Goal: Information Seeking & Learning: Learn about a topic

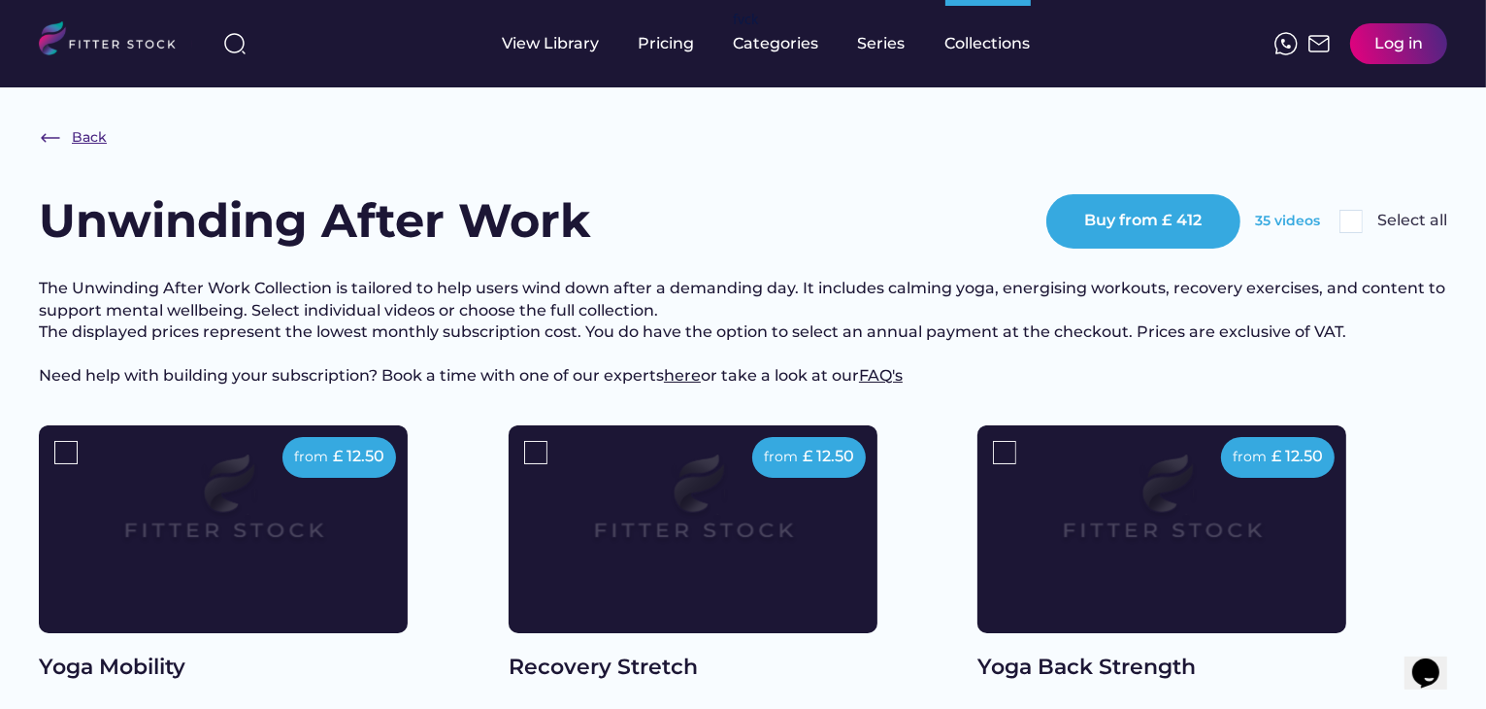
click at [65, 145] on div "Back" at bounding box center [73, 137] width 68 height 23
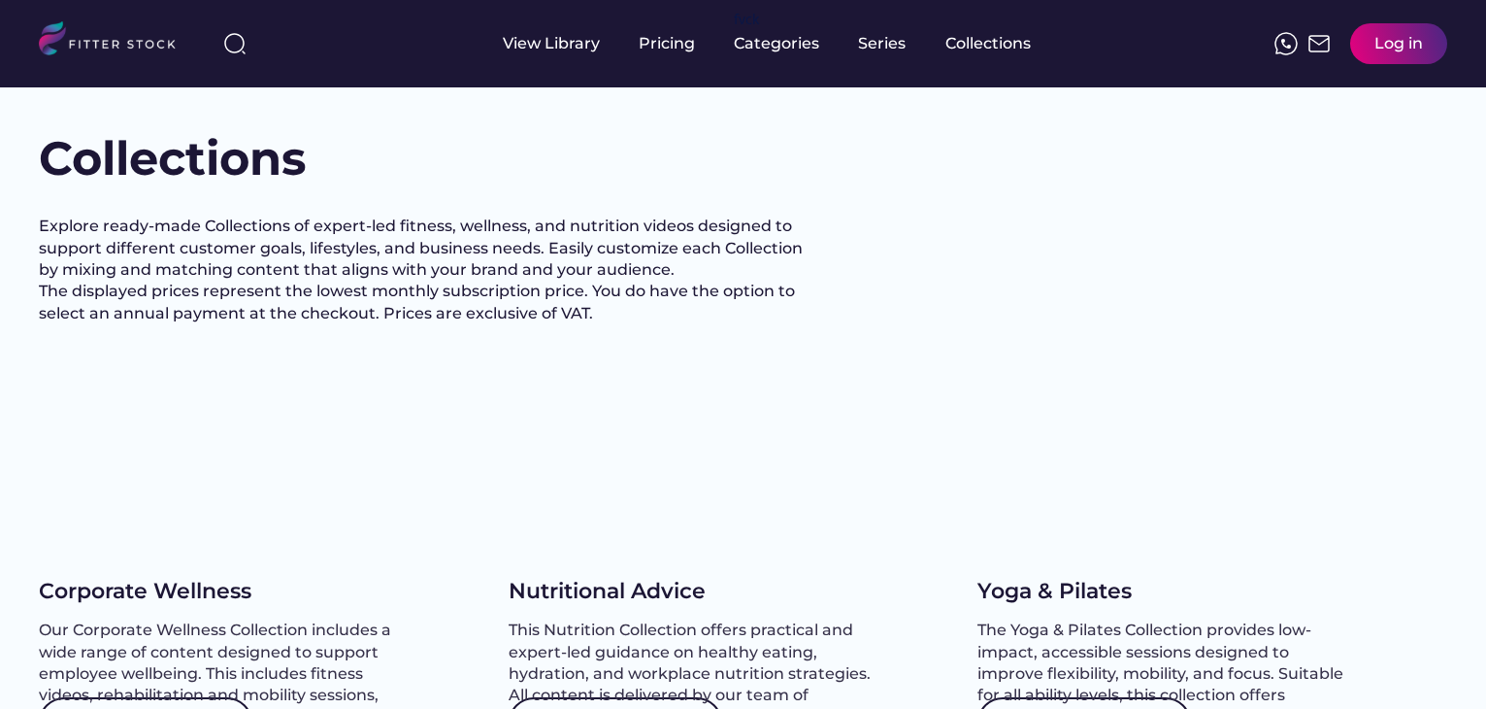
click at [50, 41] on img at bounding box center [115, 41] width 153 height 40
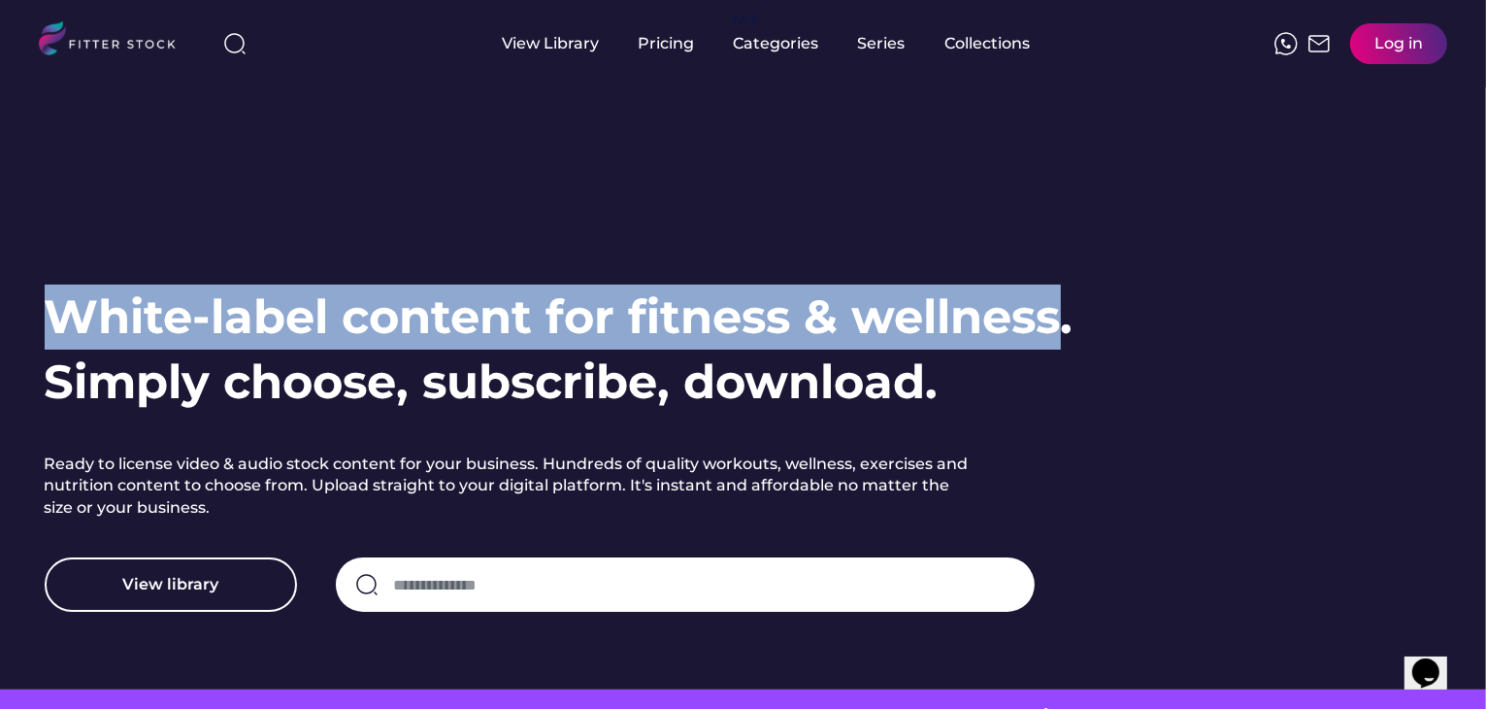
drag, startPoint x: 57, startPoint y: 313, endPoint x: 1062, endPoint y: 300, distance: 1004.7
click at [1062, 300] on h1 "White-label content for fitness & wellness. Simply choose, subscribe, download." at bounding box center [559, 349] width 1029 height 130
copy h1 "White-label content for fitness & wellness"
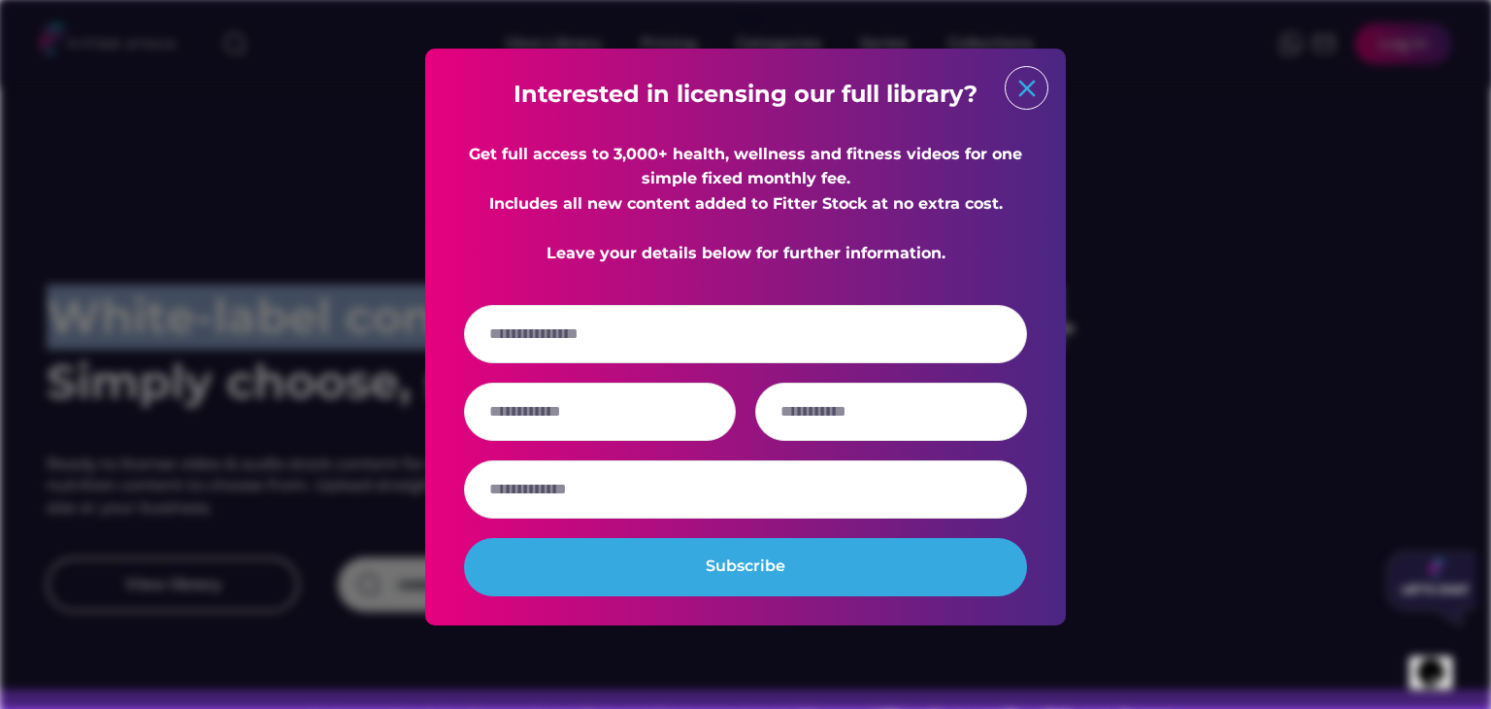
click at [1022, 82] on text "close" at bounding box center [1026, 88] width 29 height 29
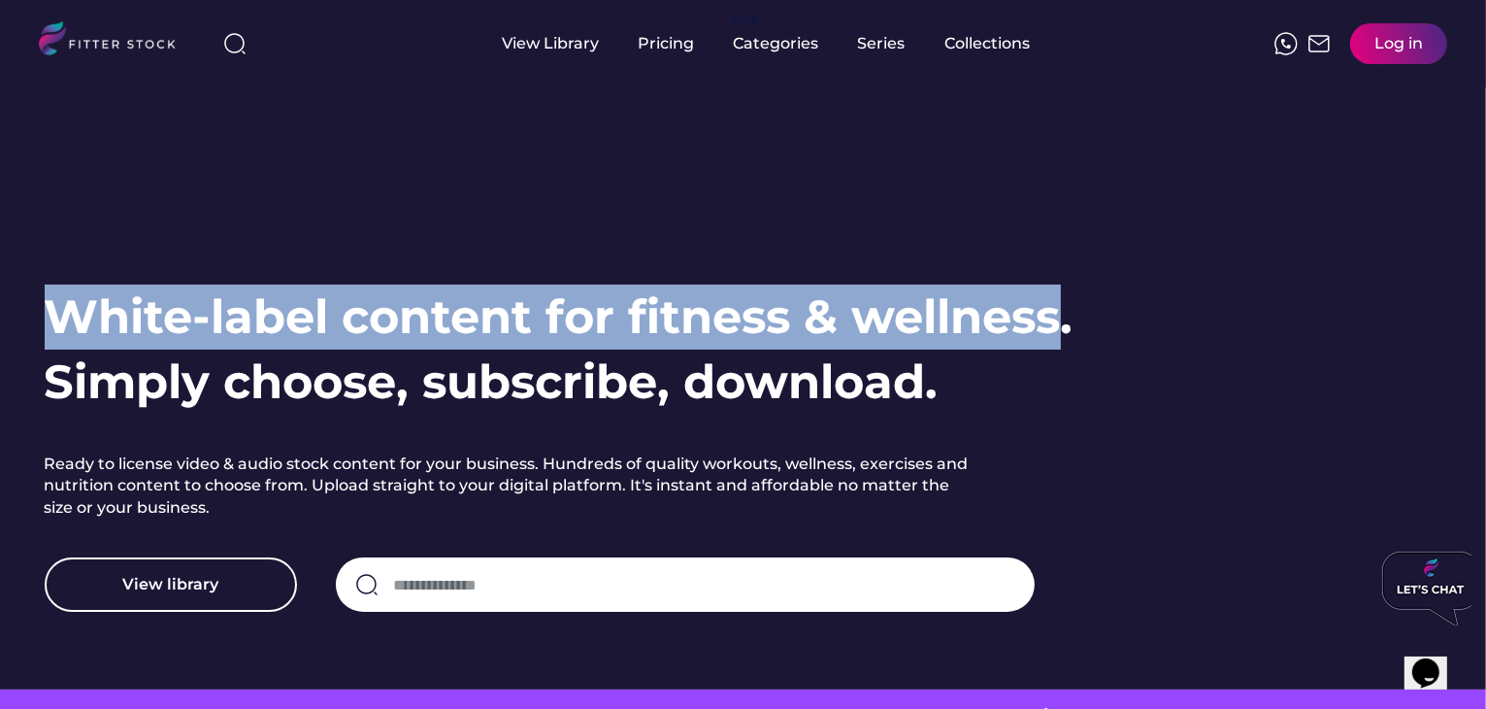
copy h1 "White-label content for fitness & wellness"
click at [633, 297] on h1 "White-label content for fitness & wellness. Simply choose, subscribe, download." at bounding box center [559, 349] width 1029 height 130
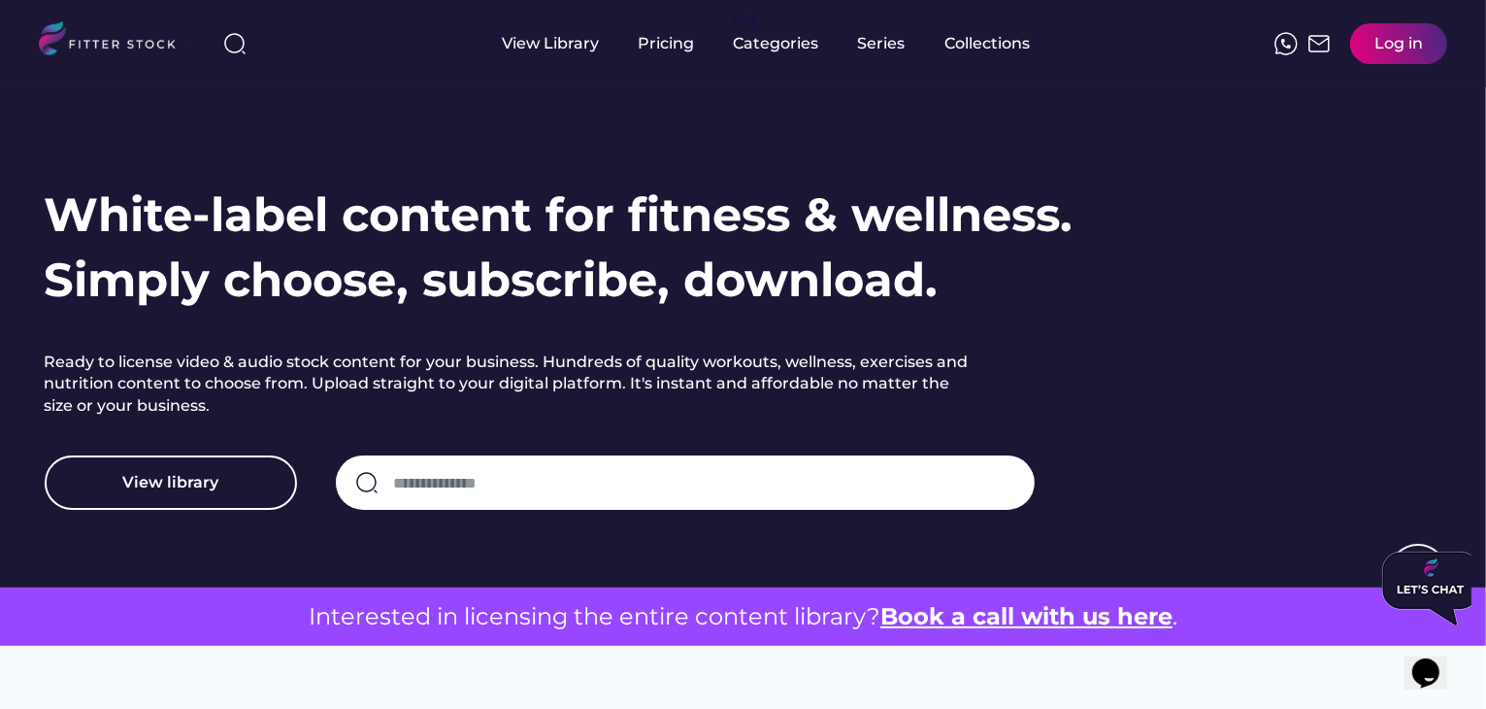
scroll to position [97, 0]
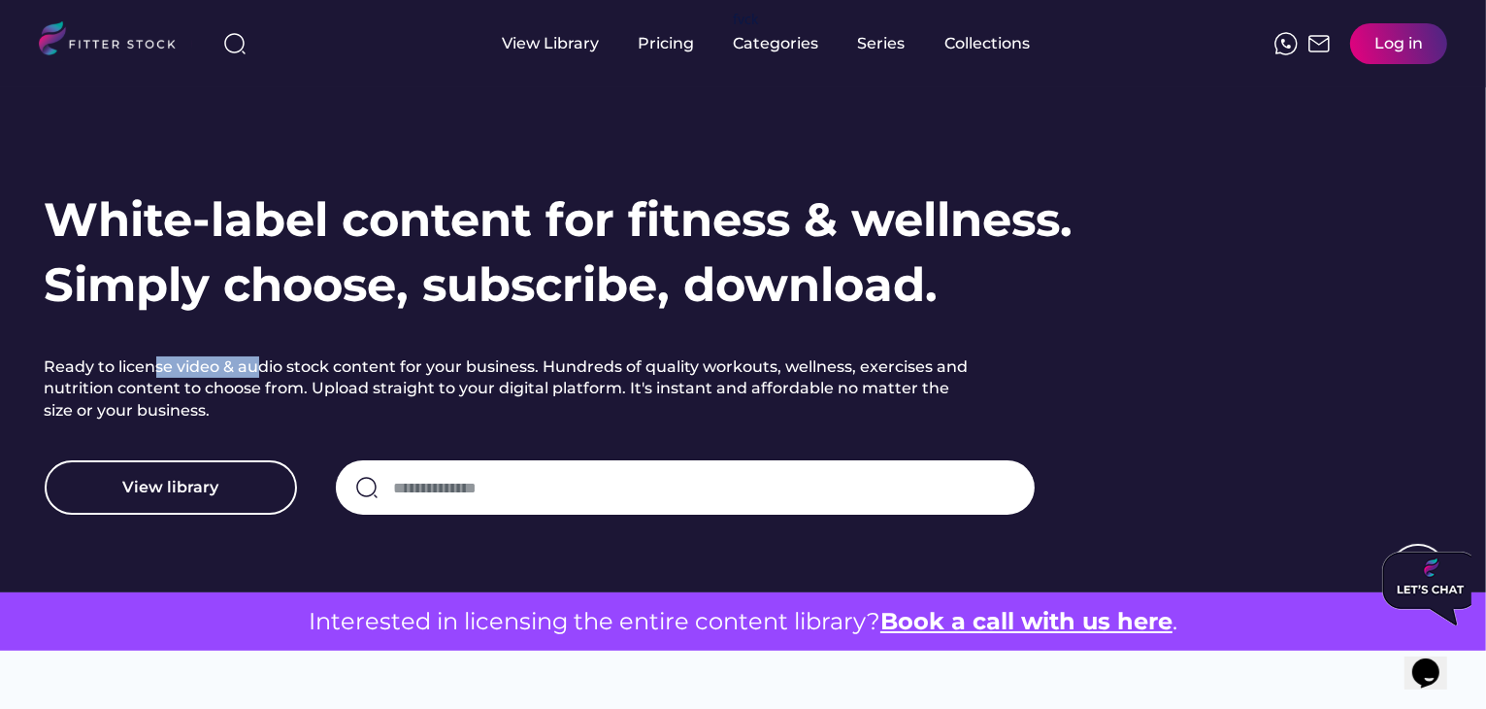
drag, startPoint x: 233, startPoint y: 374, endPoint x: 259, endPoint y: 371, distance: 26.4
click at [259, 371] on h2 "Ready to license video & audio stock content for your business. Hundreds of qua…" at bounding box center [511, 388] width 932 height 65
click at [402, 371] on h2 "Ready to license video & audio stock content for your business. Hundreds of qua…" at bounding box center [511, 388] width 932 height 65
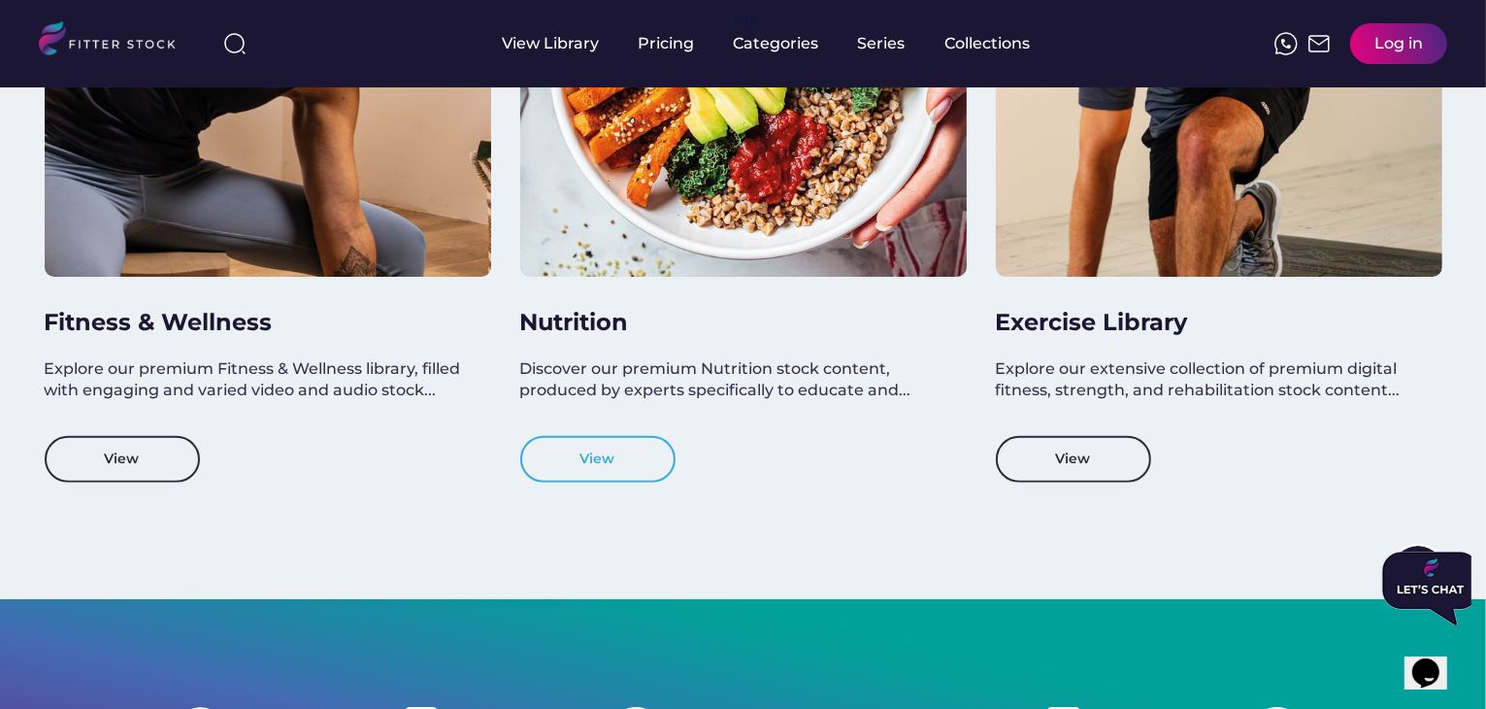
scroll to position [1902, 0]
drag, startPoint x: 33, startPoint y: 321, endPoint x: 158, endPoint y: 318, distance: 125.2
click at [227, 318] on div "View Categories Discover our health and wellness stock audio and video content …" at bounding box center [743, 77] width 1486 height 1042
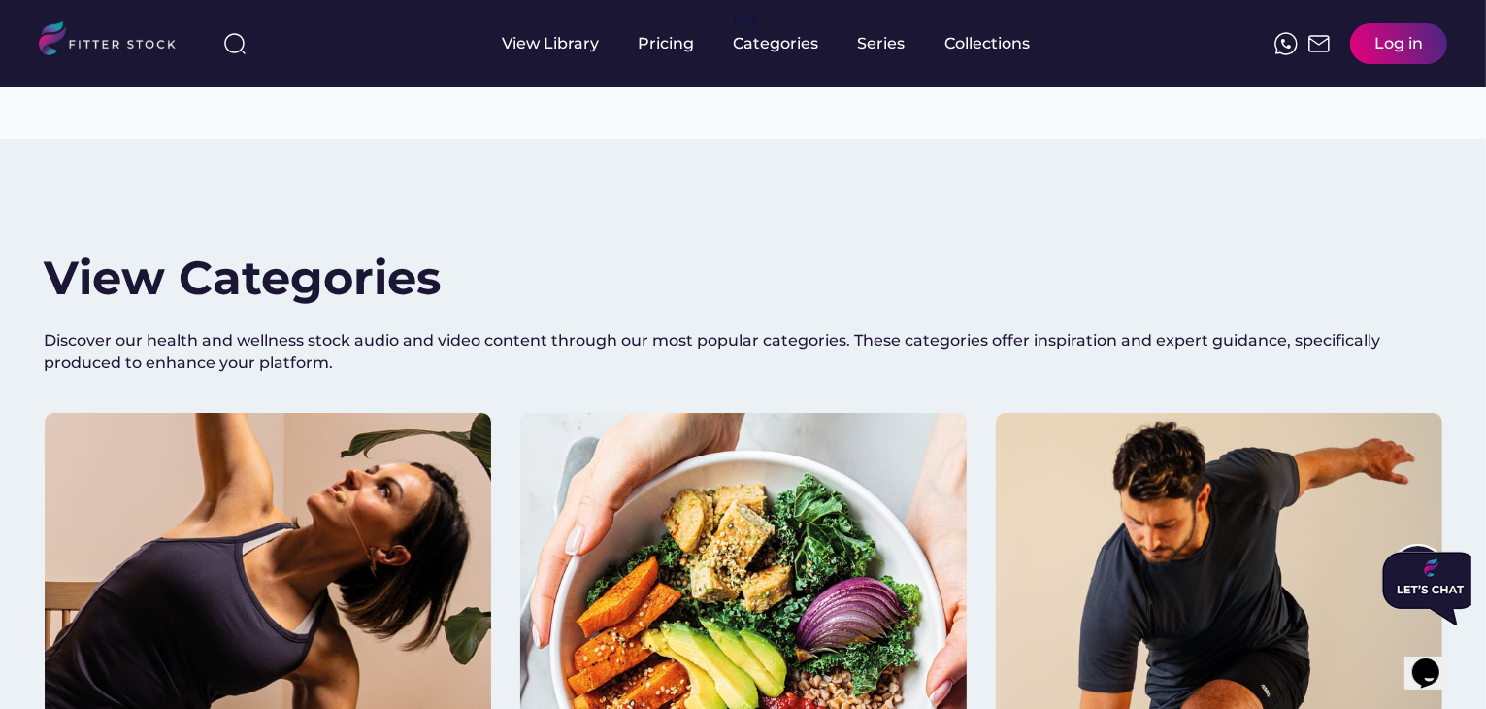
scroll to position [1320, 0]
click at [187, 276] on h2 "View Categories" at bounding box center [243, 278] width 397 height 65
copy h2 "Categories"
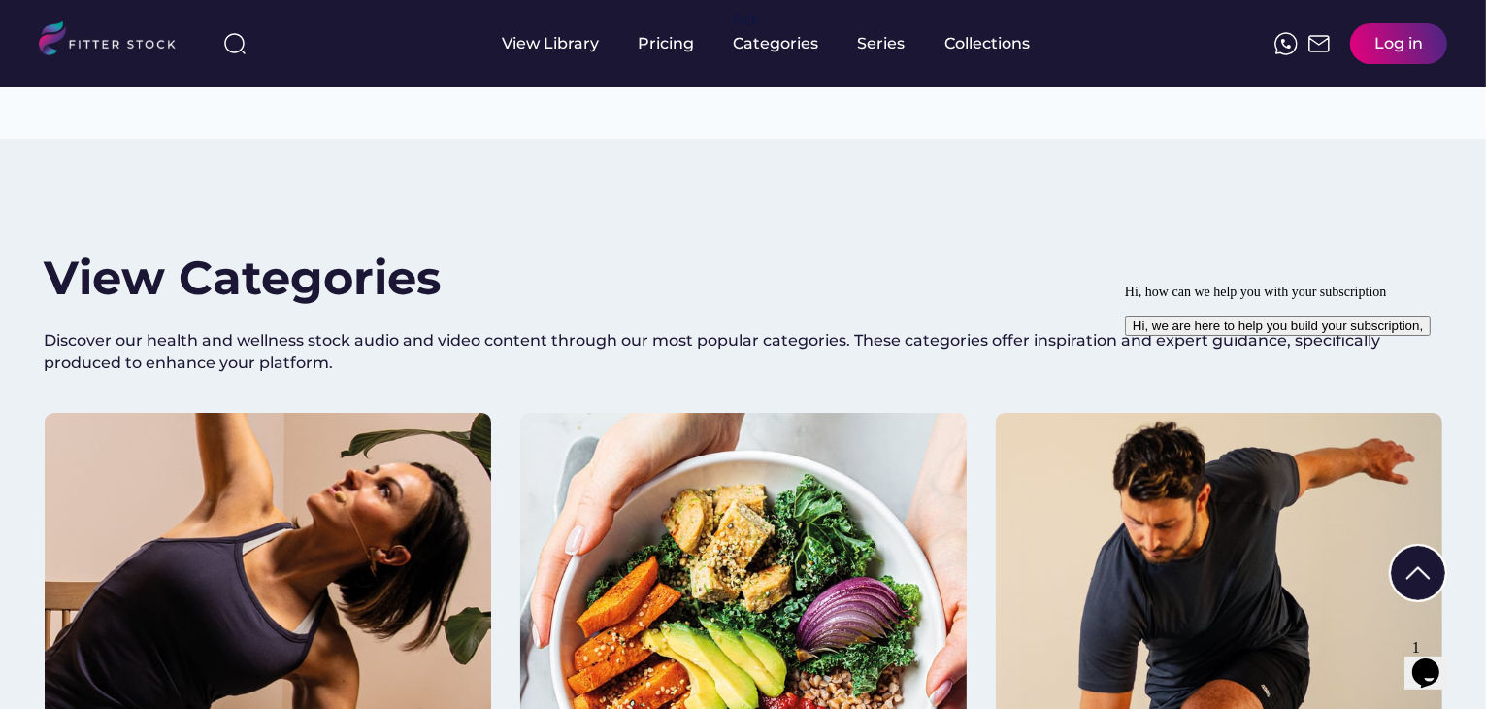
click at [222, 286] on h2 "View Categories" at bounding box center [243, 278] width 397 height 65
click at [225, 282] on h2 "View Categories" at bounding box center [243, 278] width 397 height 65
copy h2 "Categories"
click at [507, 230] on div "View Categories Discover our health and wellness stock audio and video content …" at bounding box center [743, 660] width 1486 height 1042
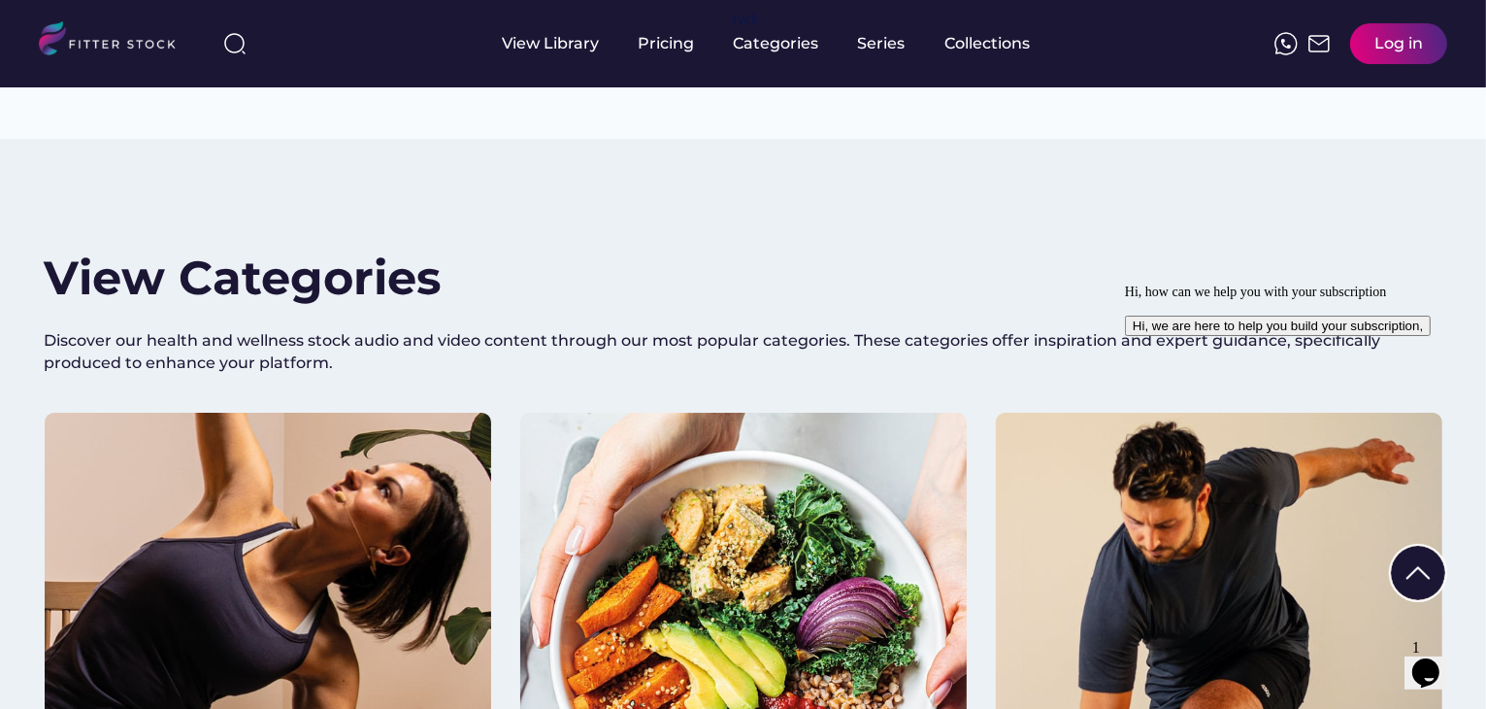
scroll to position [1902, 0]
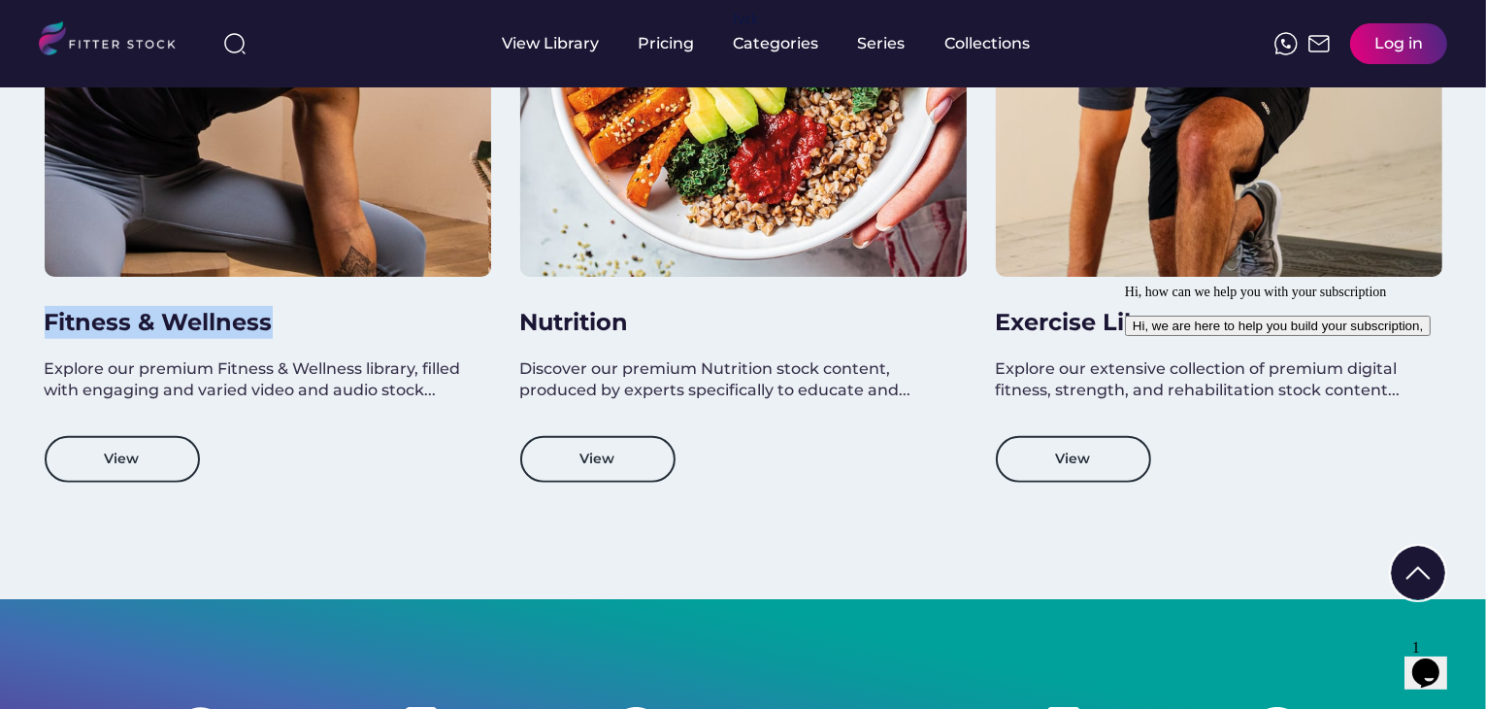
drag, startPoint x: 30, startPoint y: 321, endPoint x: 280, endPoint y: 316, distance: 249.5
click at [280, 316] on div "View Categories Discover our health and wellness stock audio and video content …" at bounding box center [743, 77] width 1486 height 1042
copy h3 "Fitness & Wellness"
click at [0, 389] on div "View Categories Discover our health and wellness stock audio and video content …" at bounding box center [743, 77] width 1486 height 1042
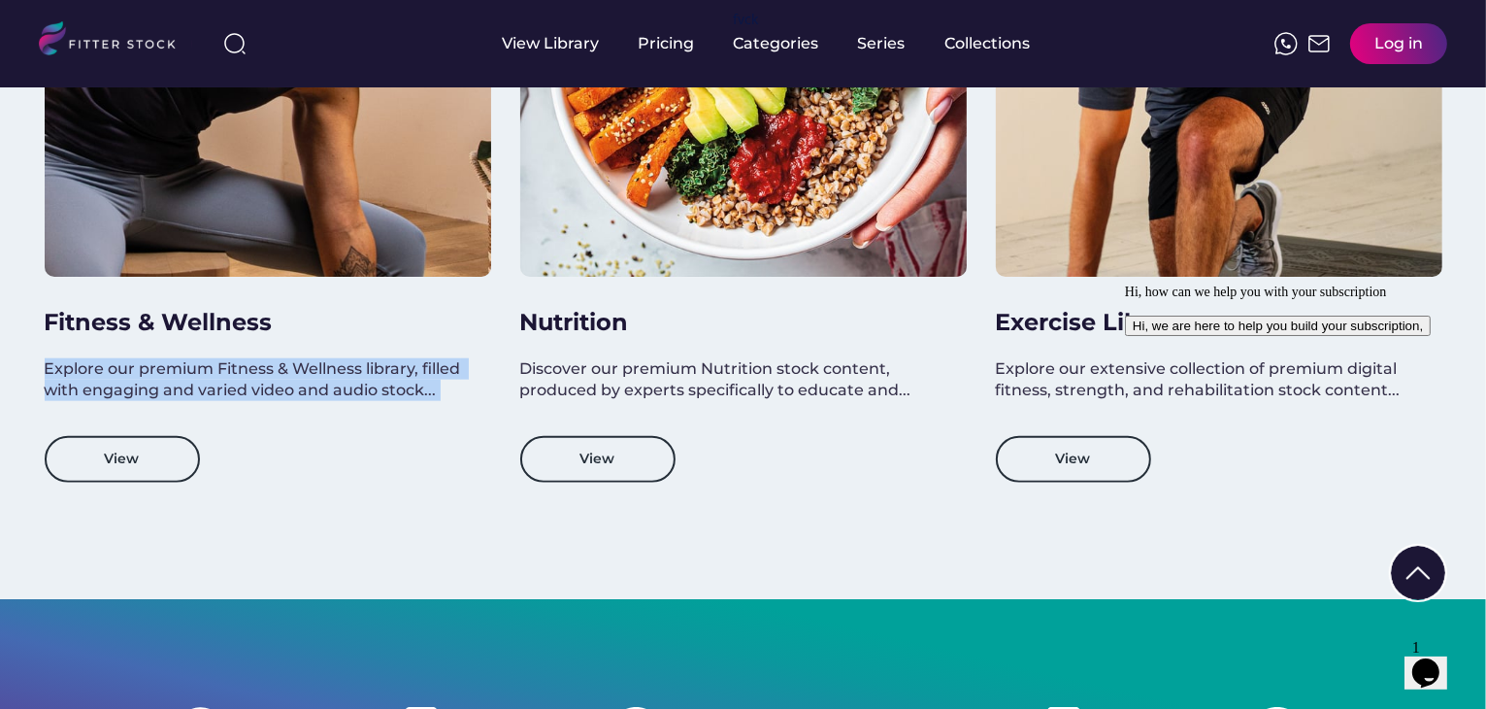
click at [512, 313] on div "Fitness & Wellness Explore our premium Fitness & Wellness library, filled with …" at bounding box center [744, 175] width 1398 height 691
click at [509, 311] on div "Fitness & Wellness Explore our premium Fitness & Wellness library, filled with …" at bounding box center [744, 175] width 1398 height 691
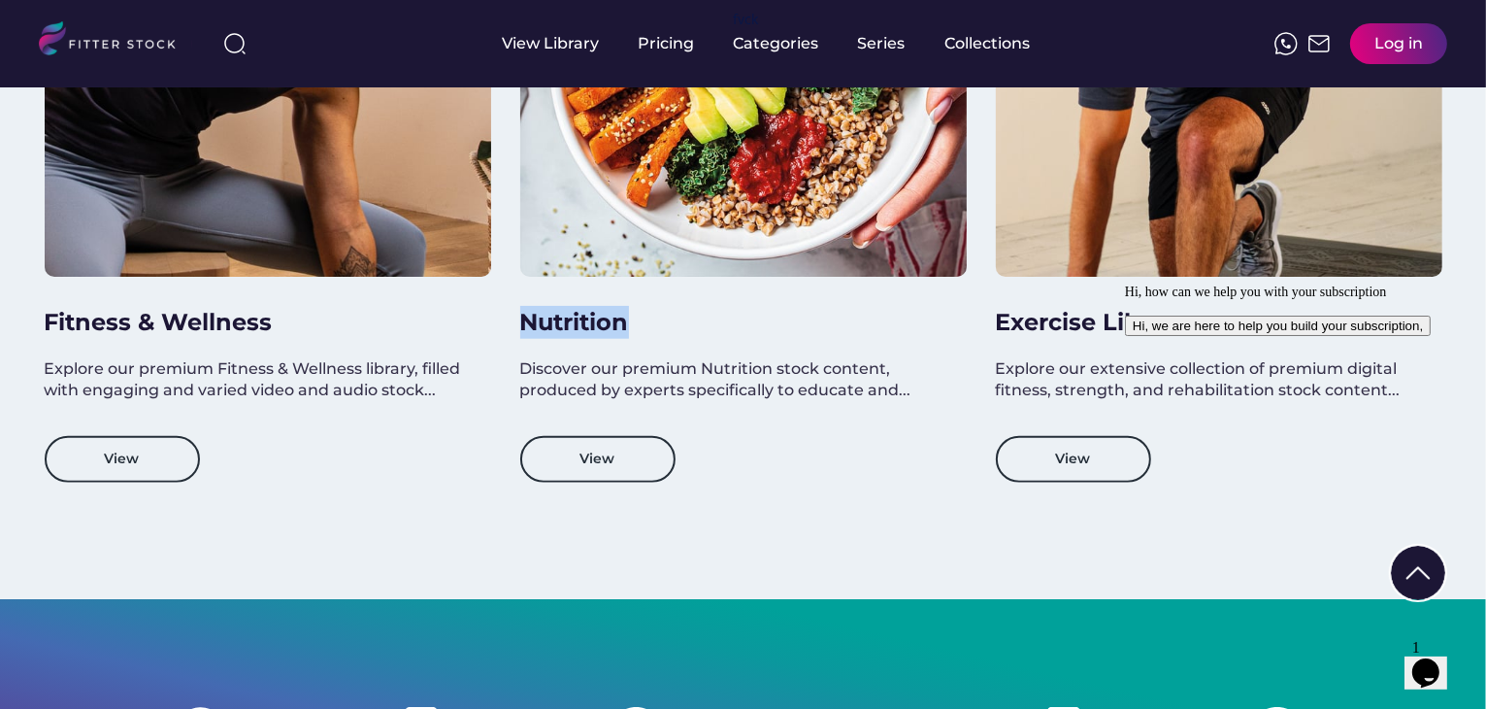
drag, startPoint x: 516, startPoint y: 313, endPoint x: 623, endPoint y: 313, distance: 106.8
click at [623, 313] on div "Fitness & Wellness Explore our premium Fitness & Wellness library, filled with …" at bounding box center [744, 175] width 1398 height 691
copy h3 "Nutrition"
click at [0, 541] on div "View Categories Discover our health and wellness stock audio and video content …" at bounding box center [743, 77] width 1486 height 1042
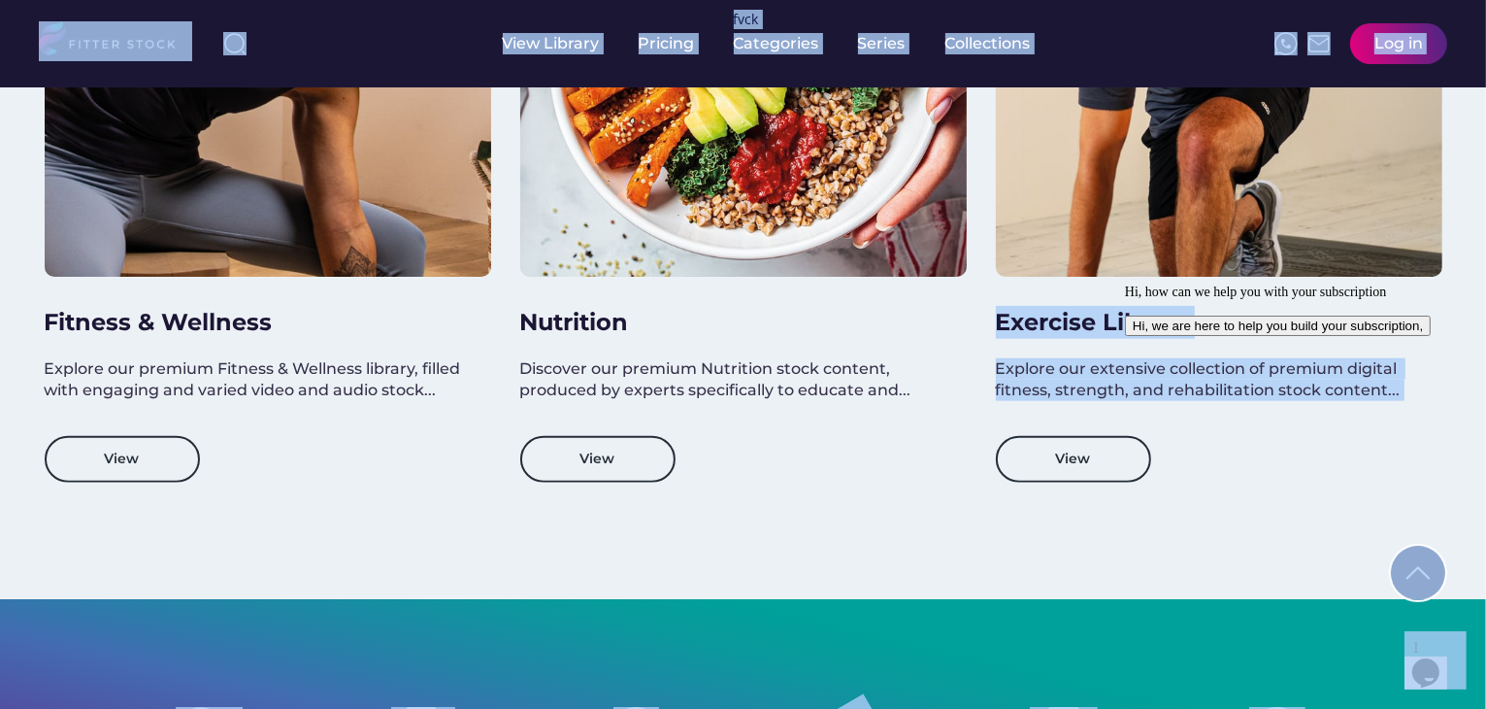
drag, startPoint x: 2104, startPoint y: 595, endPoint x: 1119, endPoint y: 314, distance: 1024.4
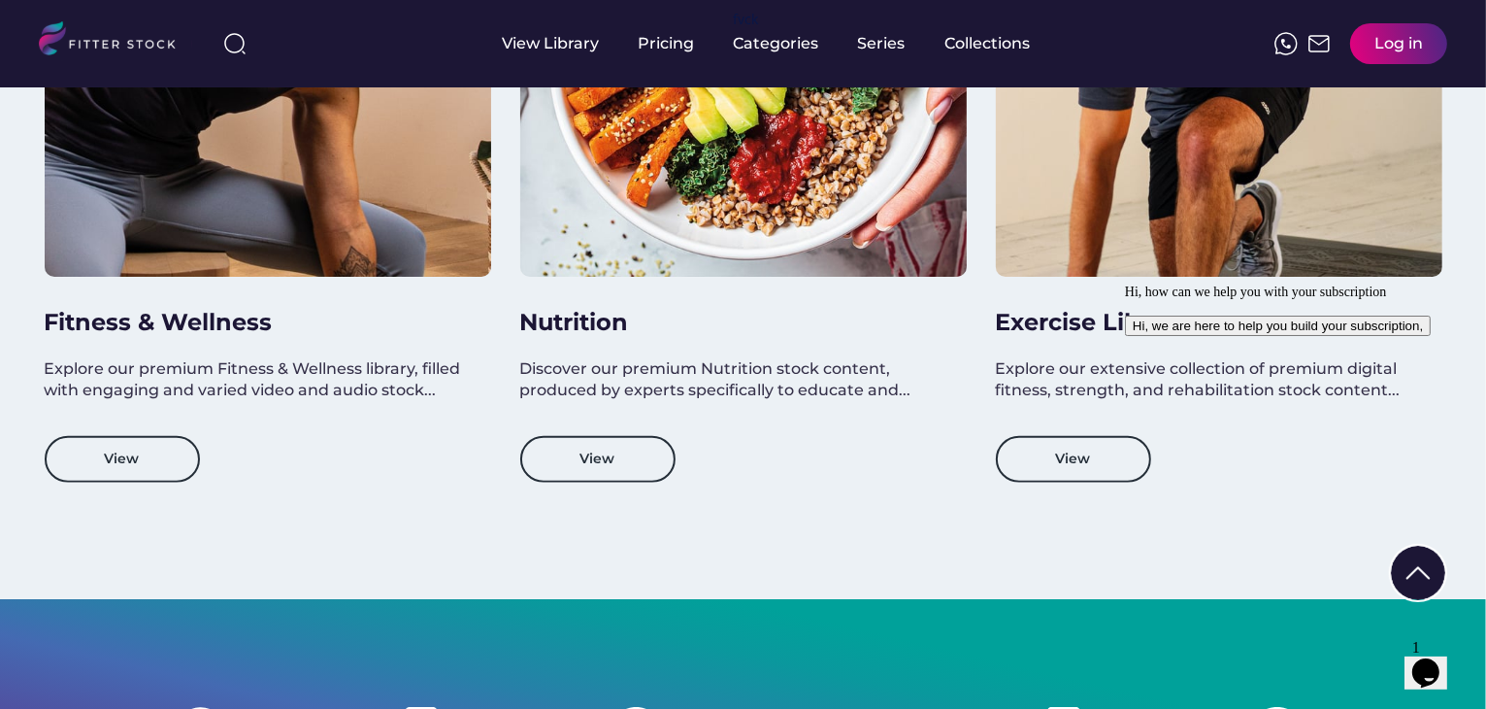
click at [0, 555] on div "View Categories Discover our health and wellness stock audio and video content …" at bounding box center [743, 77] width 1486 height 1042
drag, startPoint x: 986, startPoint y: 317, endPoint x: 1087, endPoint y: 318, distance: 101.0
click at [1087, 318] on div "Fitness & Wellness Explore our premium Fitness & Wellness library, filled with …" at bounding box center [744, 175] width 1398 height 691
copy h3 "Exercise Library"
click at [16, 470] on div "View Categories Discover our health and wellness stock audio and video content …" at bounding box center [743, 77] width 1486 height 1042
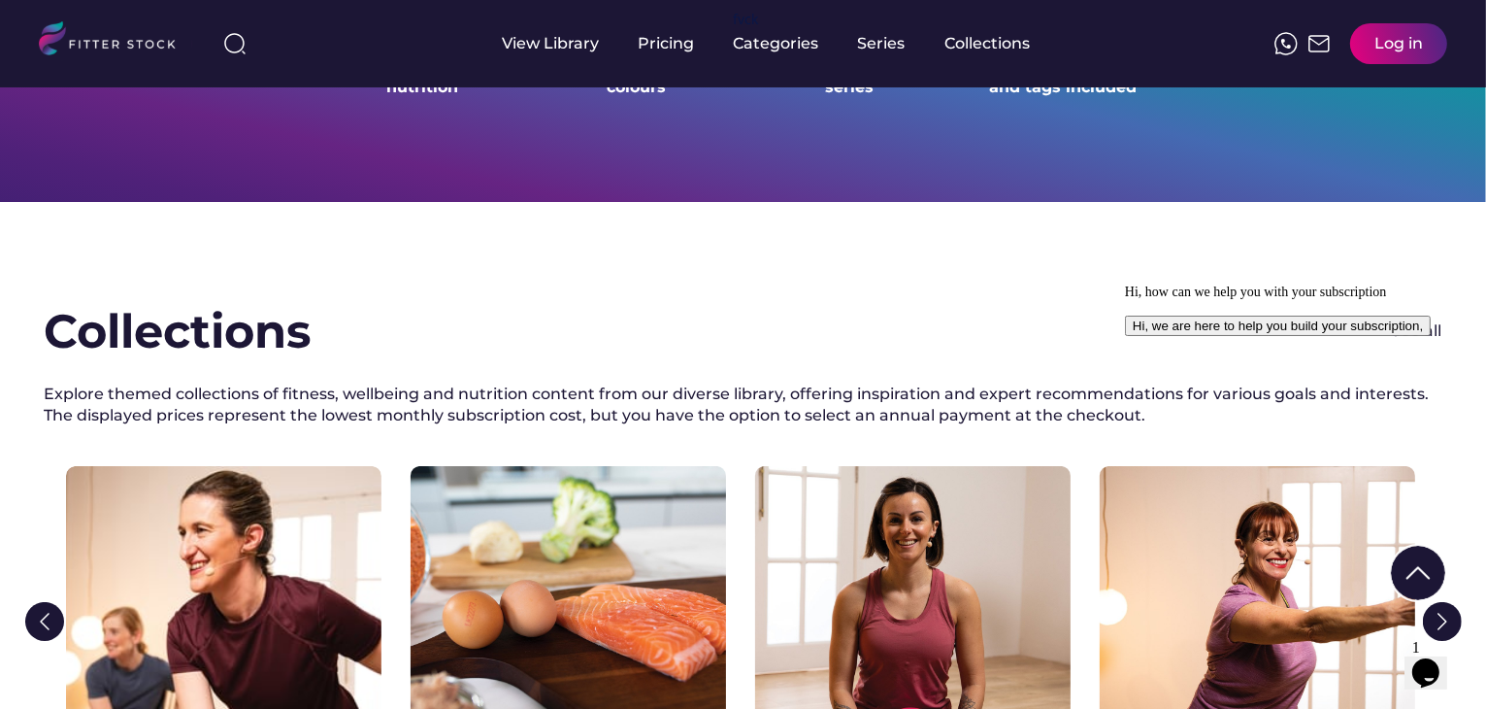
scroll to position [2679, 0]
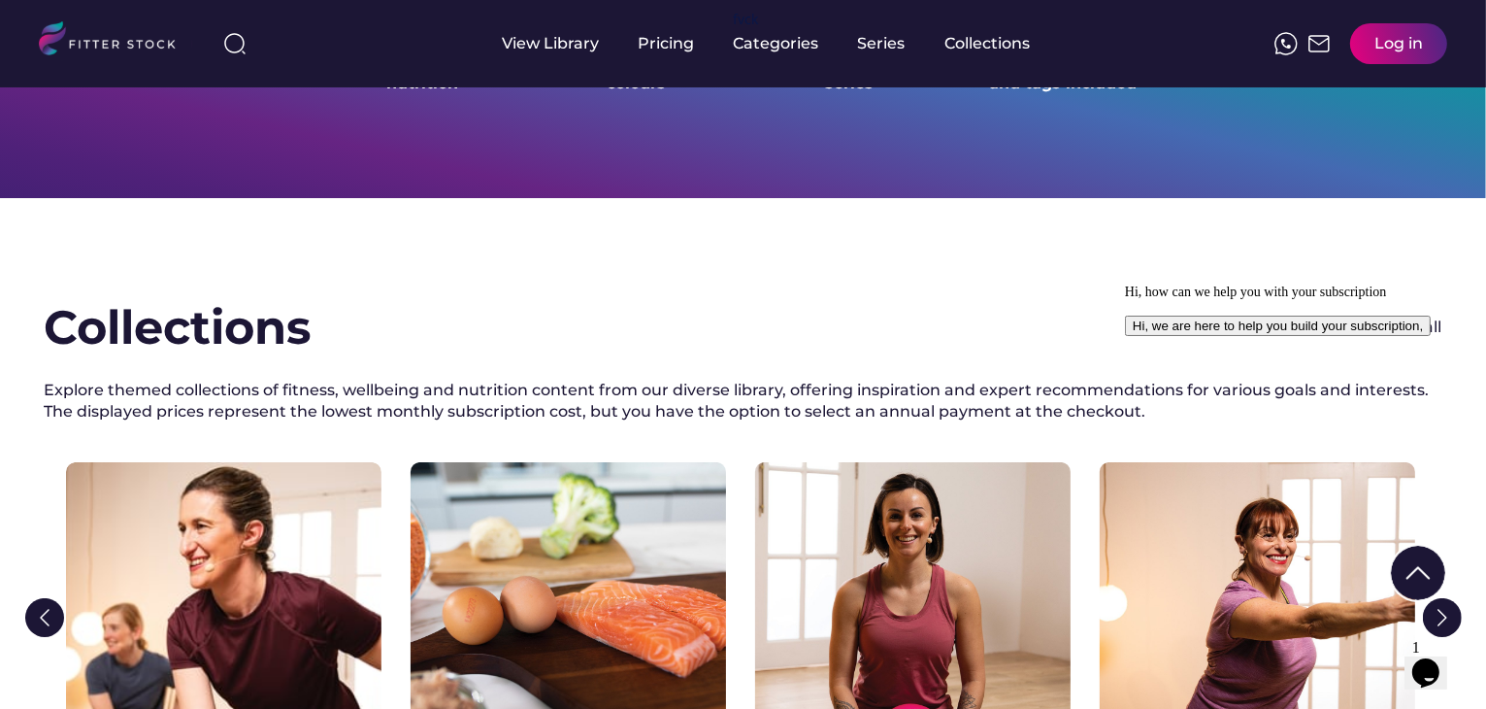
click at [102, 326] on h2 "Collections" at bounding box center [178, 327] width 267 height 65
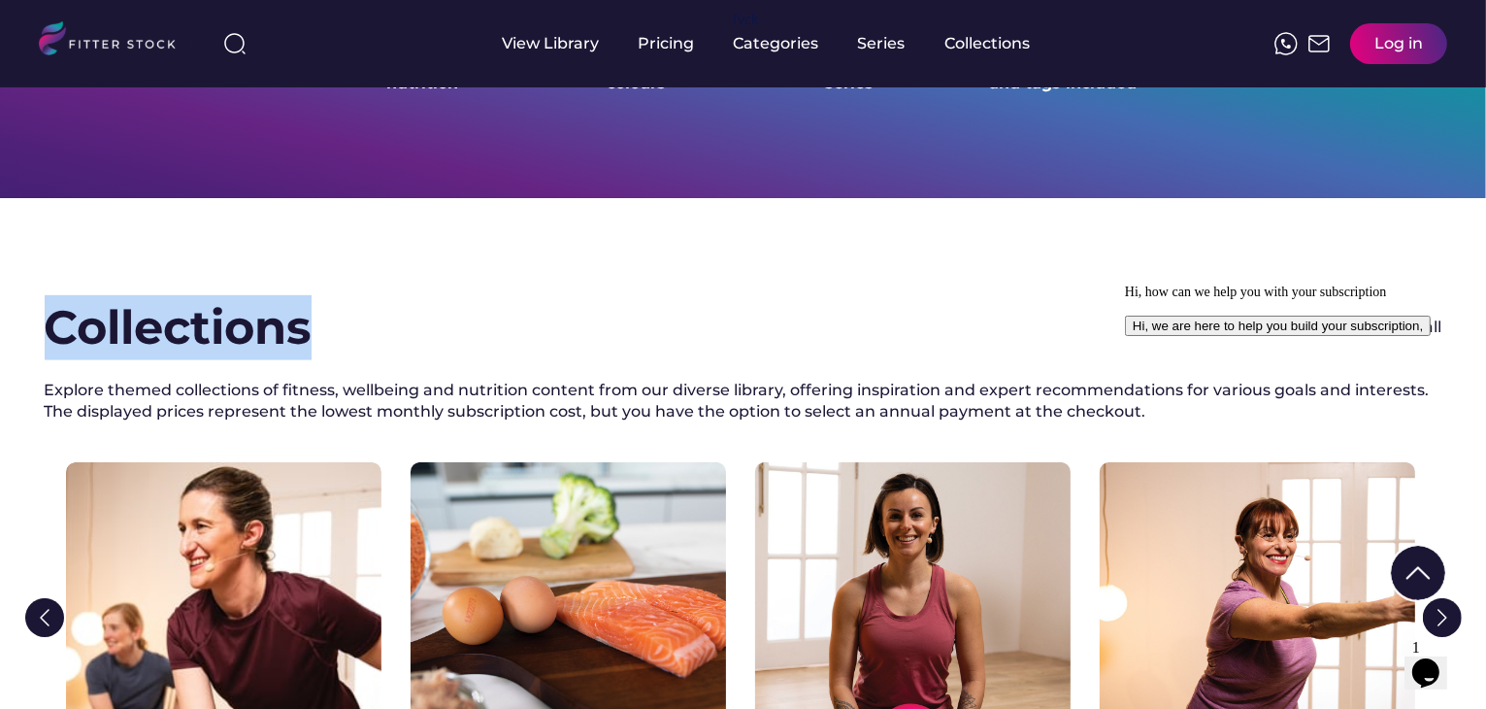
click at [102, 326] on h2 "Collections" at bounding box center [178, 327] width 267 height 65
copy h2 "Collections"
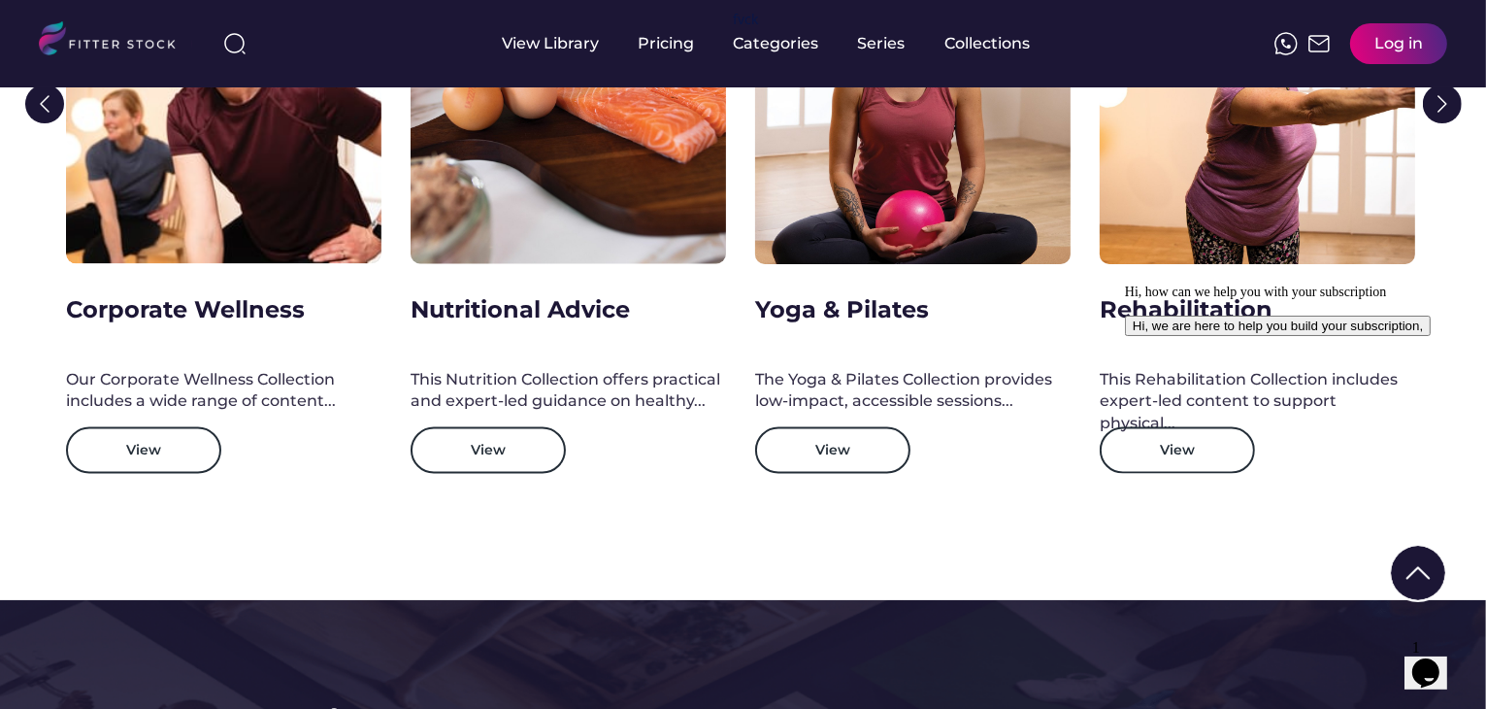
scroll to position [3164, 0]
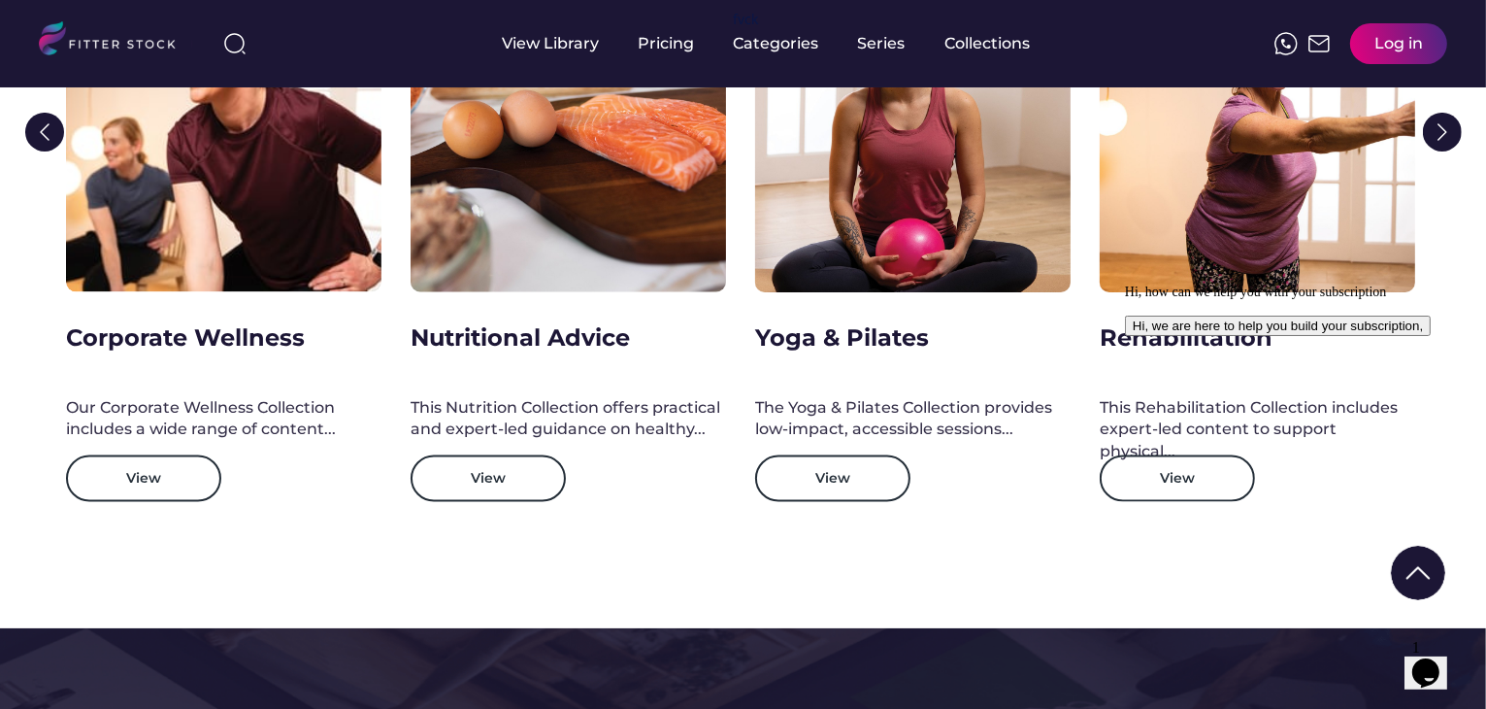
click at [12, 326] on div "Collections See all Explore themed collections of fitness, wellbeing and nutrit…" at bounding box center [743, 170] width 1486 height 915
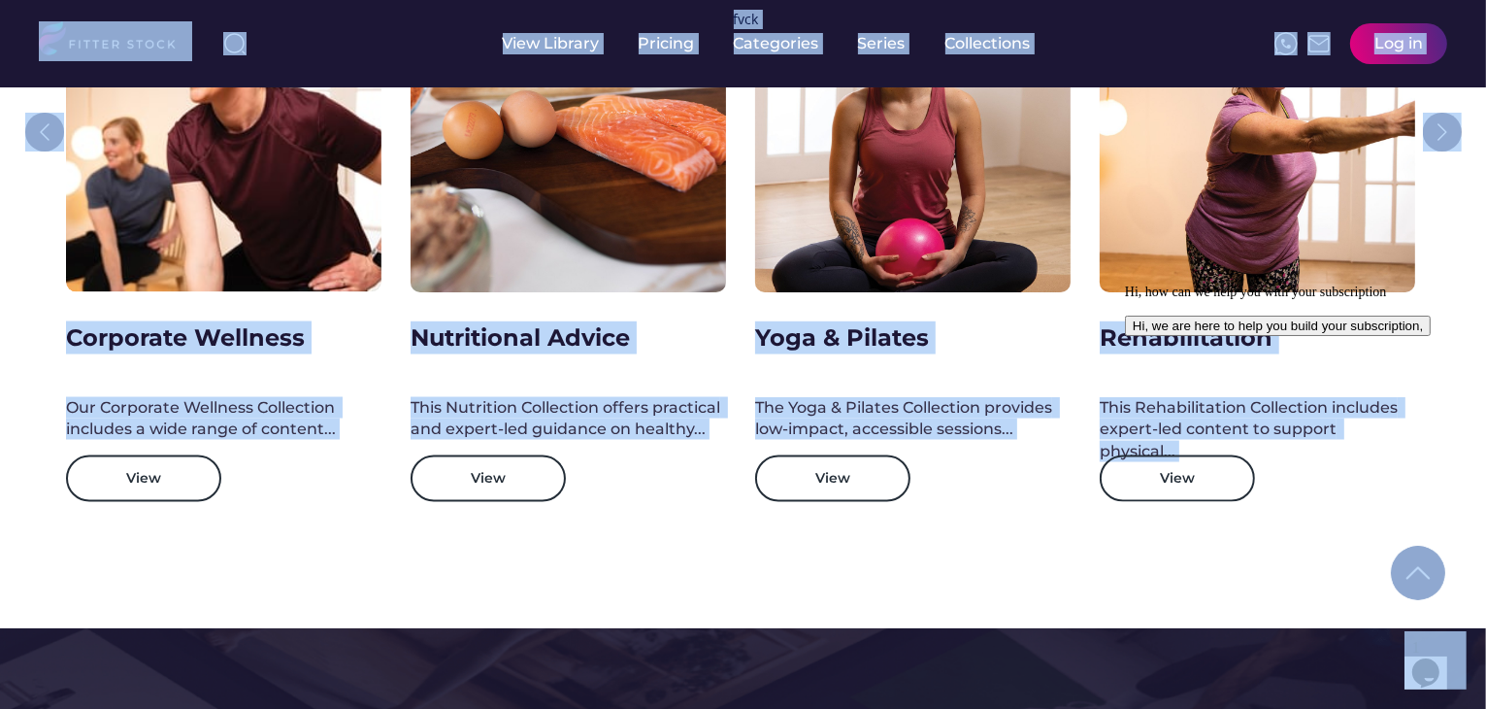
drag, startPoint x: 1194, startPoint y: 605, endPoint x: 1233, endPoint y: 320, distance: 287.0
click at [0, 369] on div "Collections See all Explore themed collections of fitness, wellbeing and nutrit…" at bounding box center [743, 170] width 1486 height 915
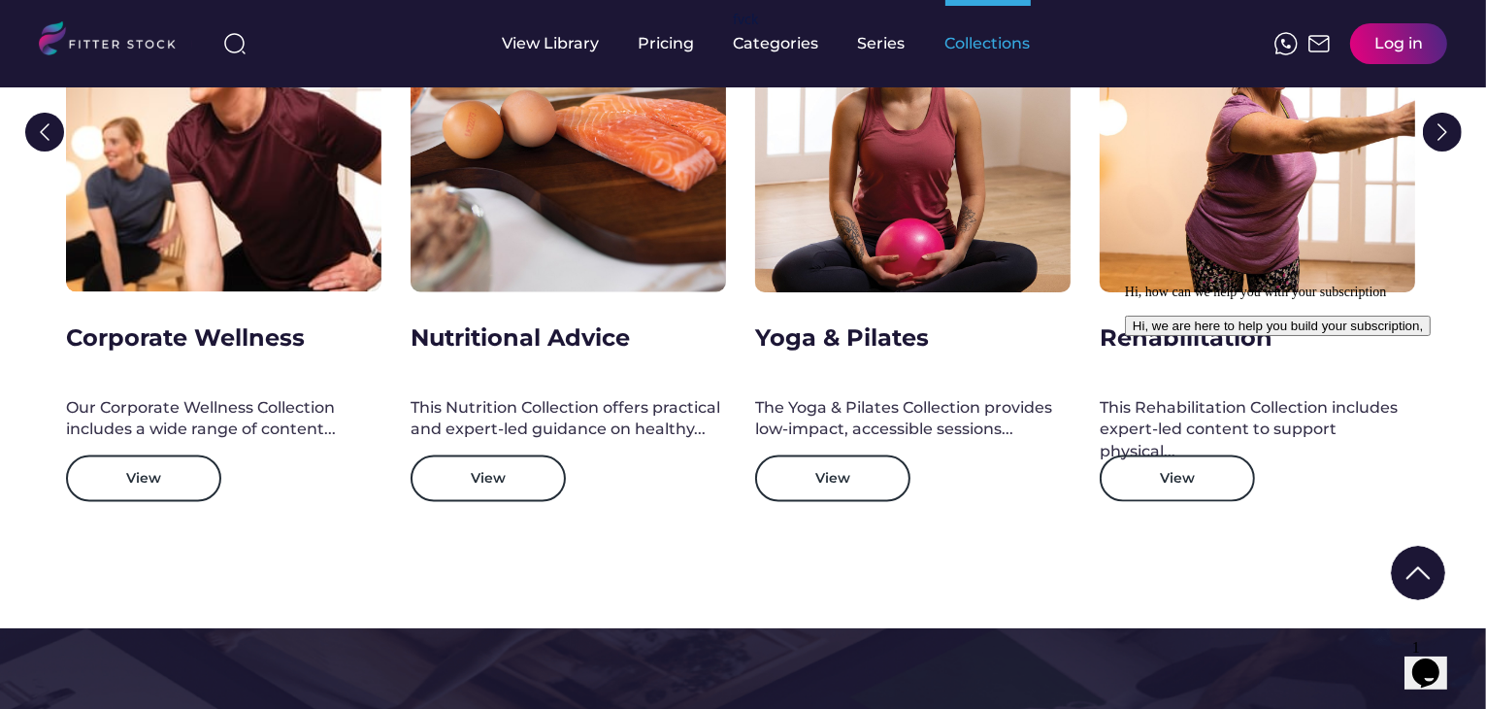
click at [1011, 40] on div "Collections" at bounding box center [987, 43] width 85 height 21
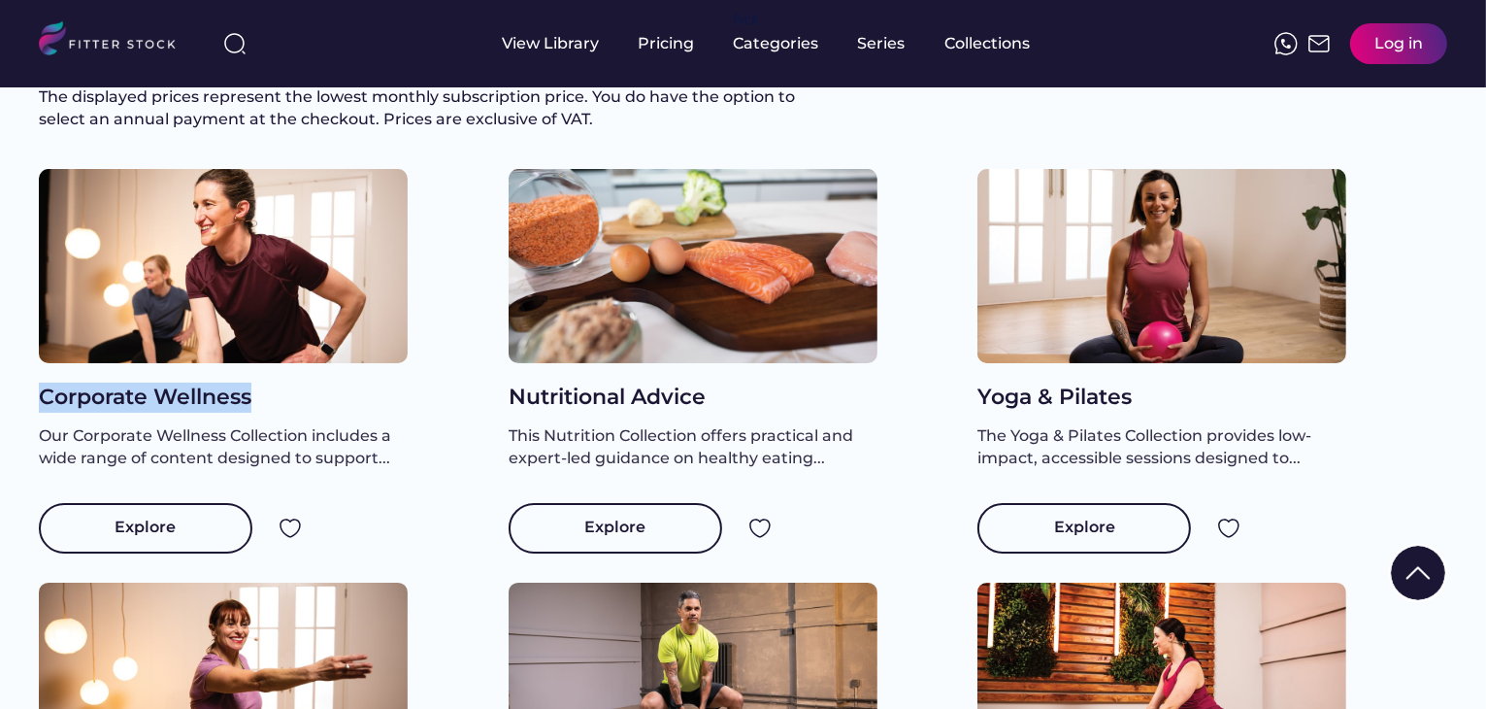
drag, startPoint x: 27, startPoint y: 418, endPoint x: 248, endPoint y: 421, distance: 221.3
copy div "Corporate Wellness"
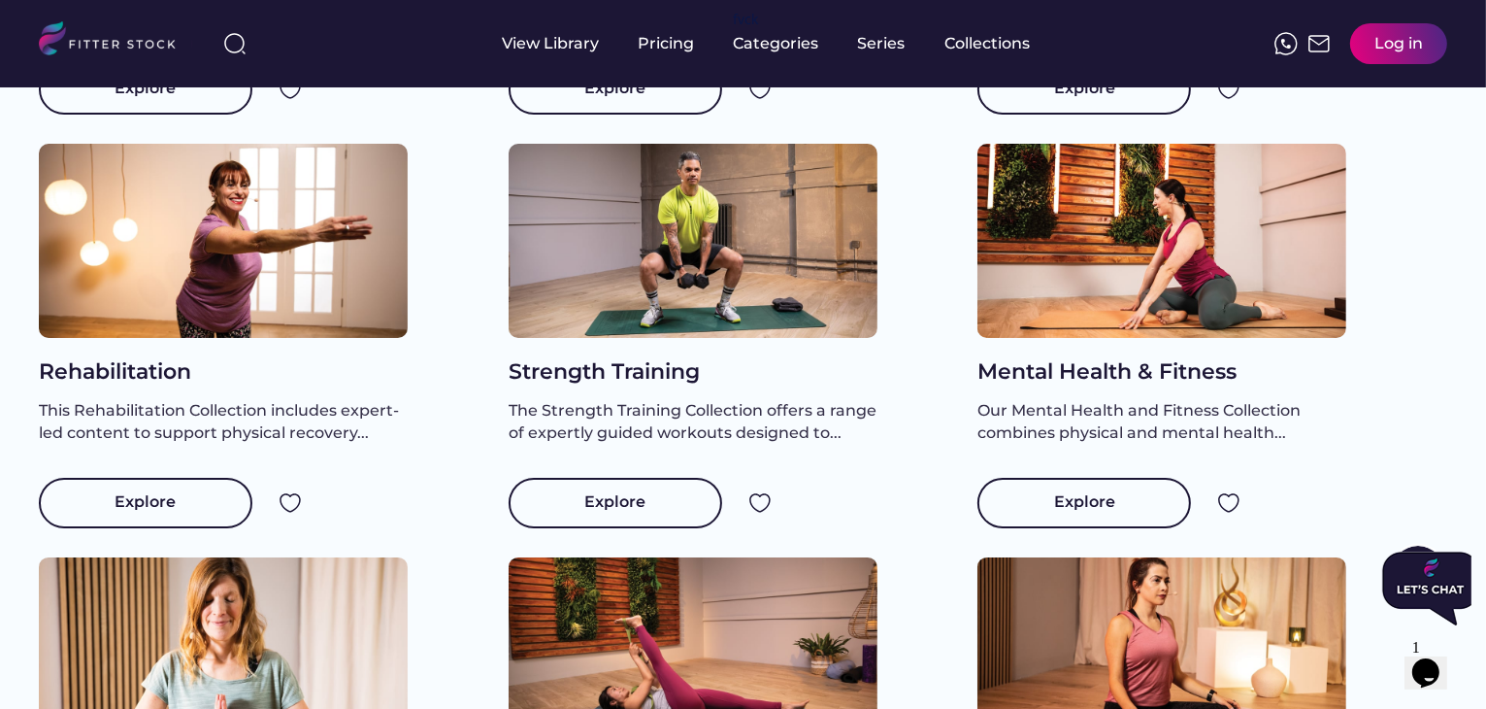
scroll to position [679, 0]
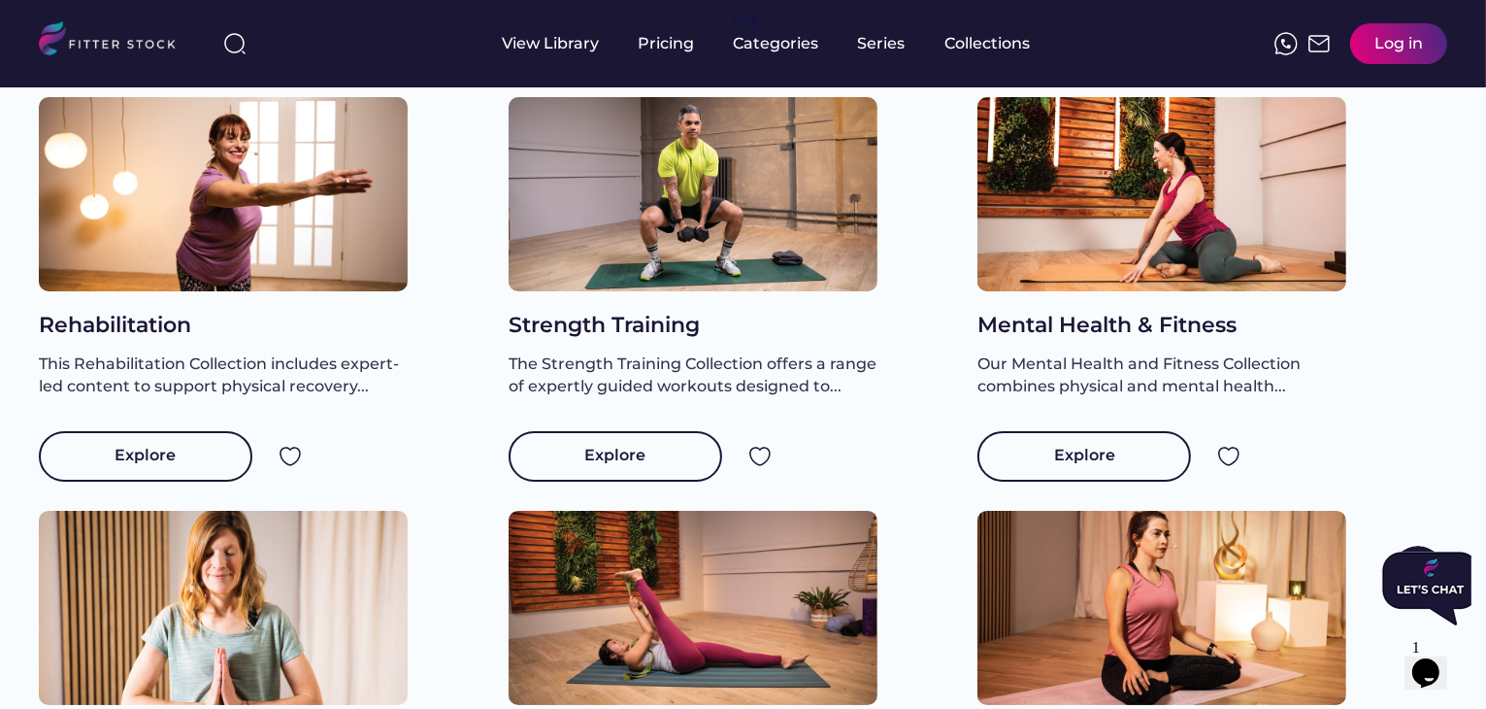
click at [0, 358] on div "Collections Explore ready-made Collections of expert-led fitness, wellness, and…" at bounding box center [743, 657] width 1486 height 2498
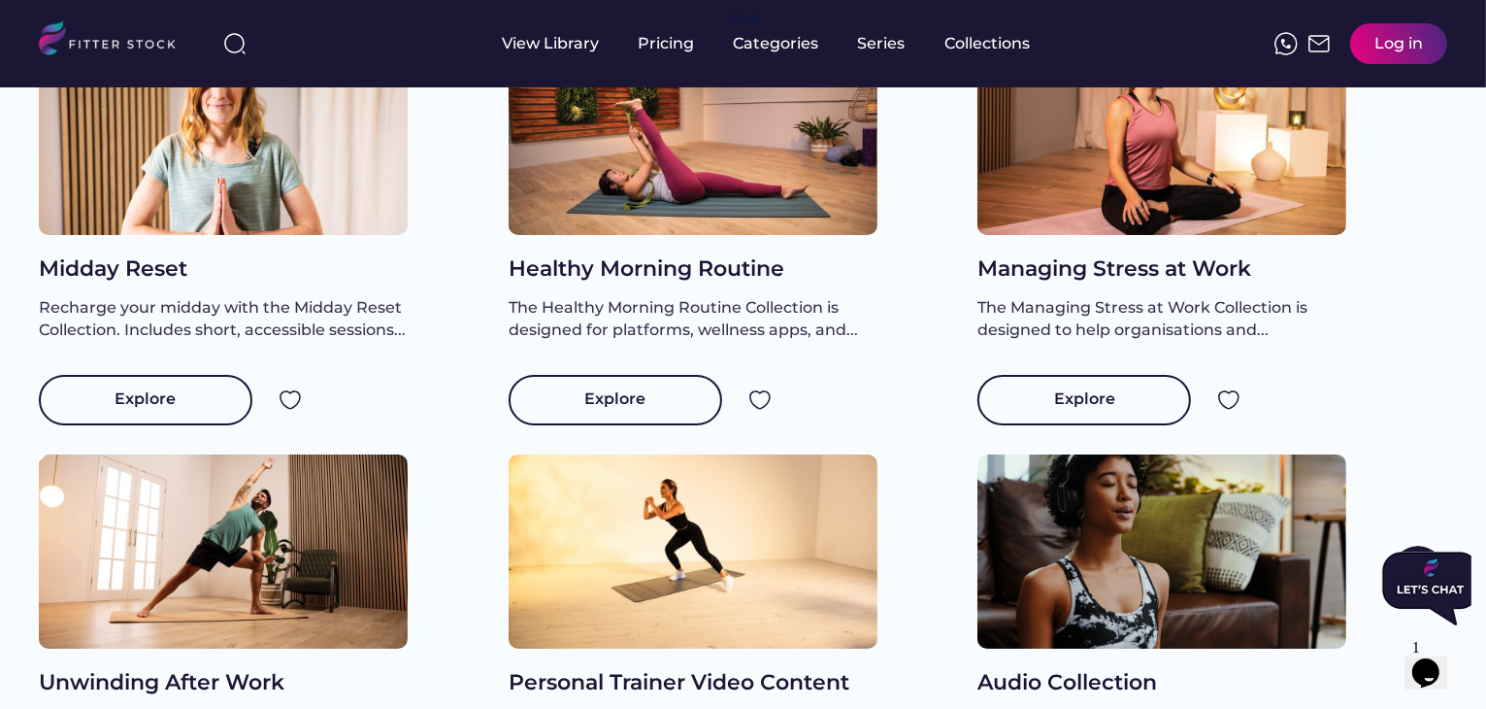
scroll to position [1165, 0]
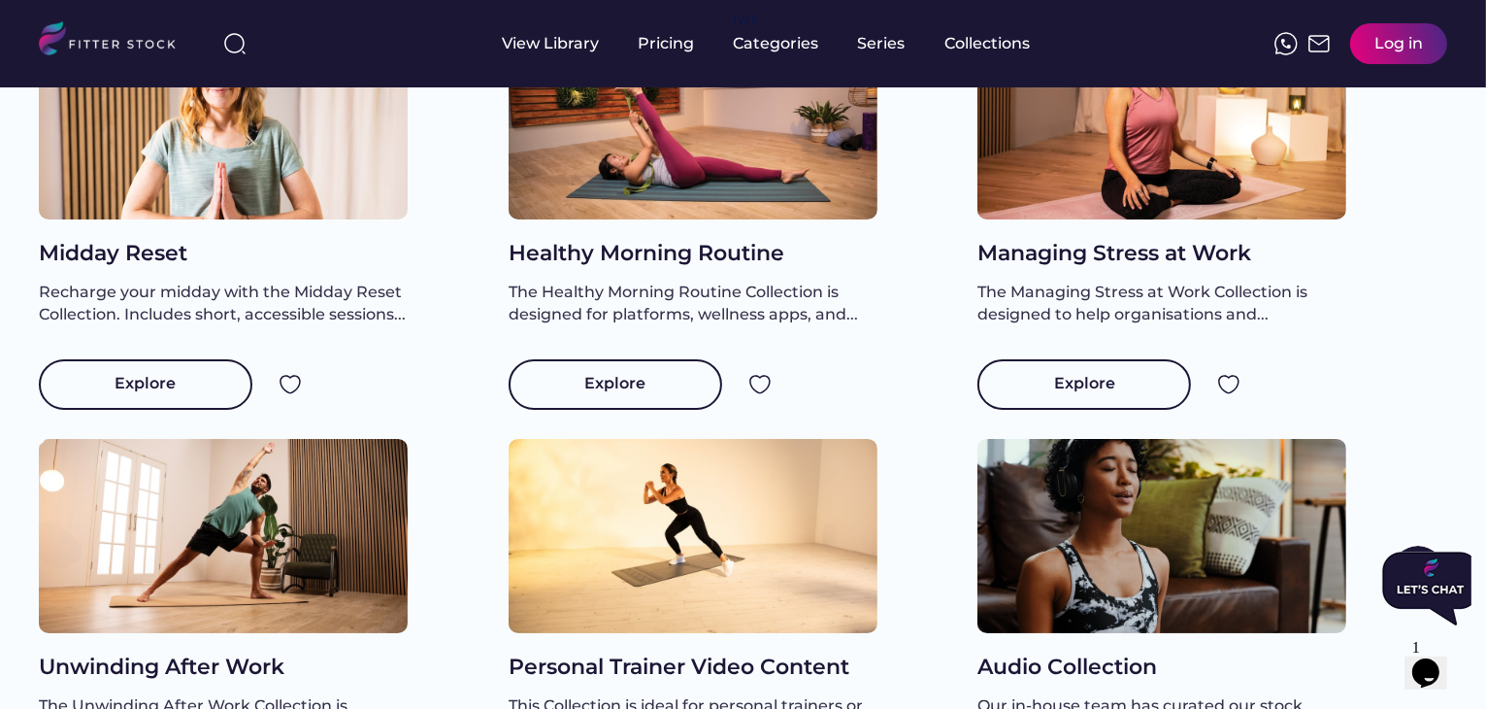
click at [0, 479] on div "Collections Explore ready-made Collections of expert-led fitness, wellness, and…" at bounding box center [743, 172] width 1486 height 2498
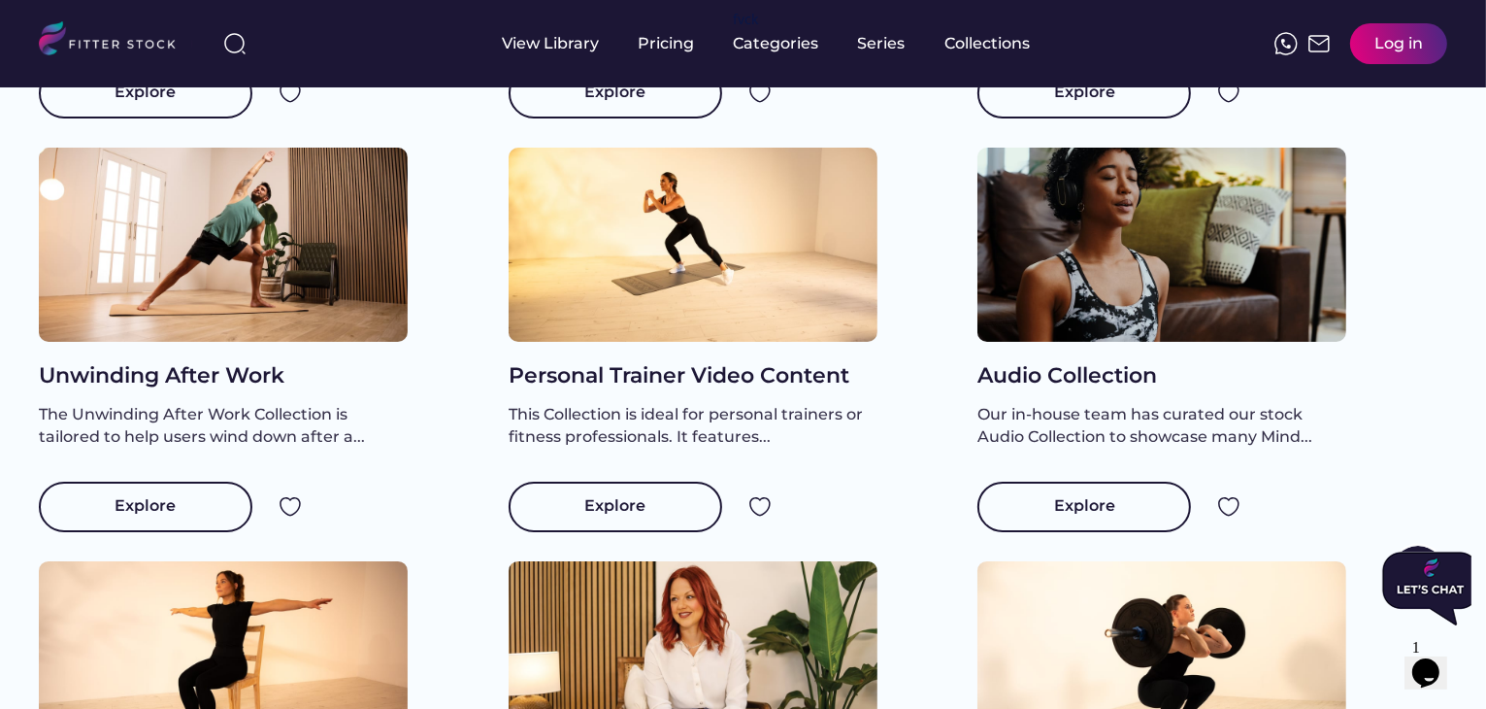
scroll to position [1553, 0]
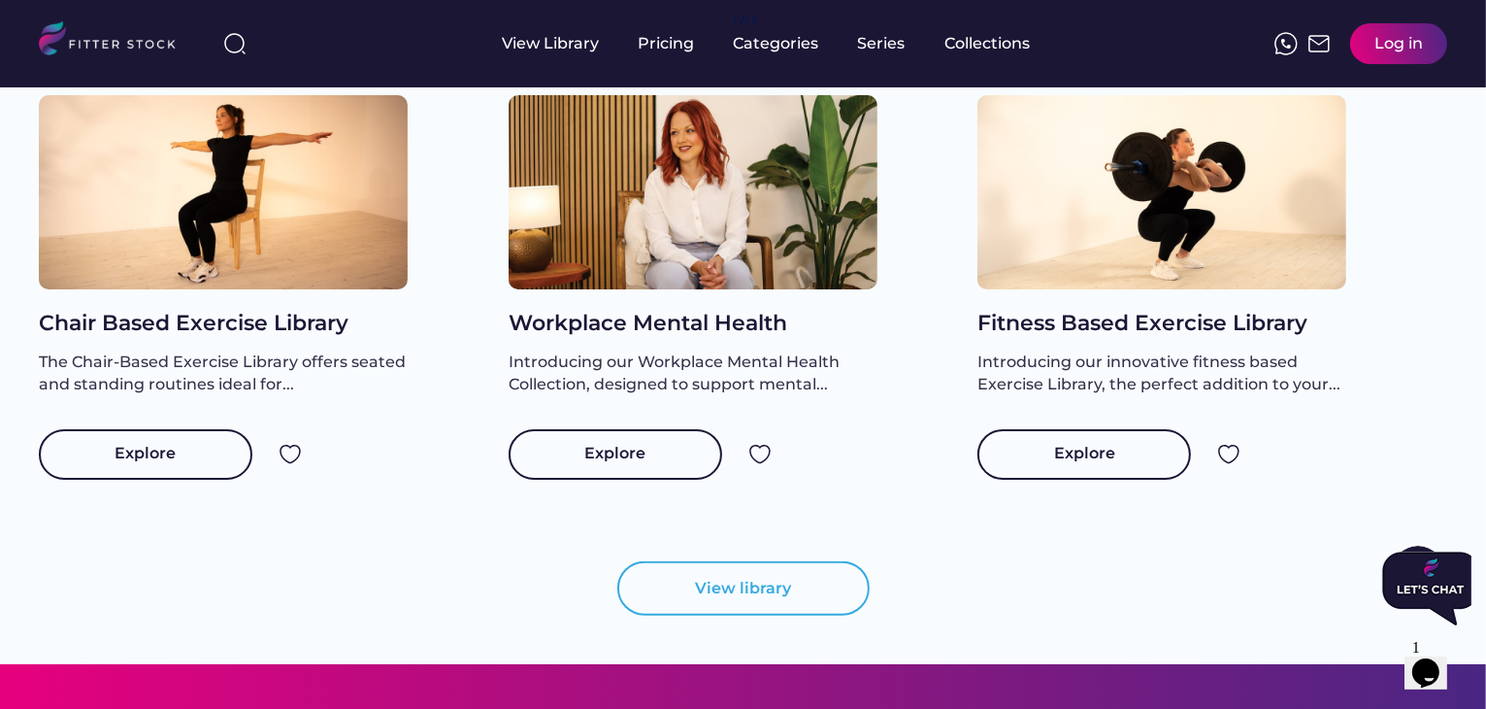
scroll to position [1941, 0]
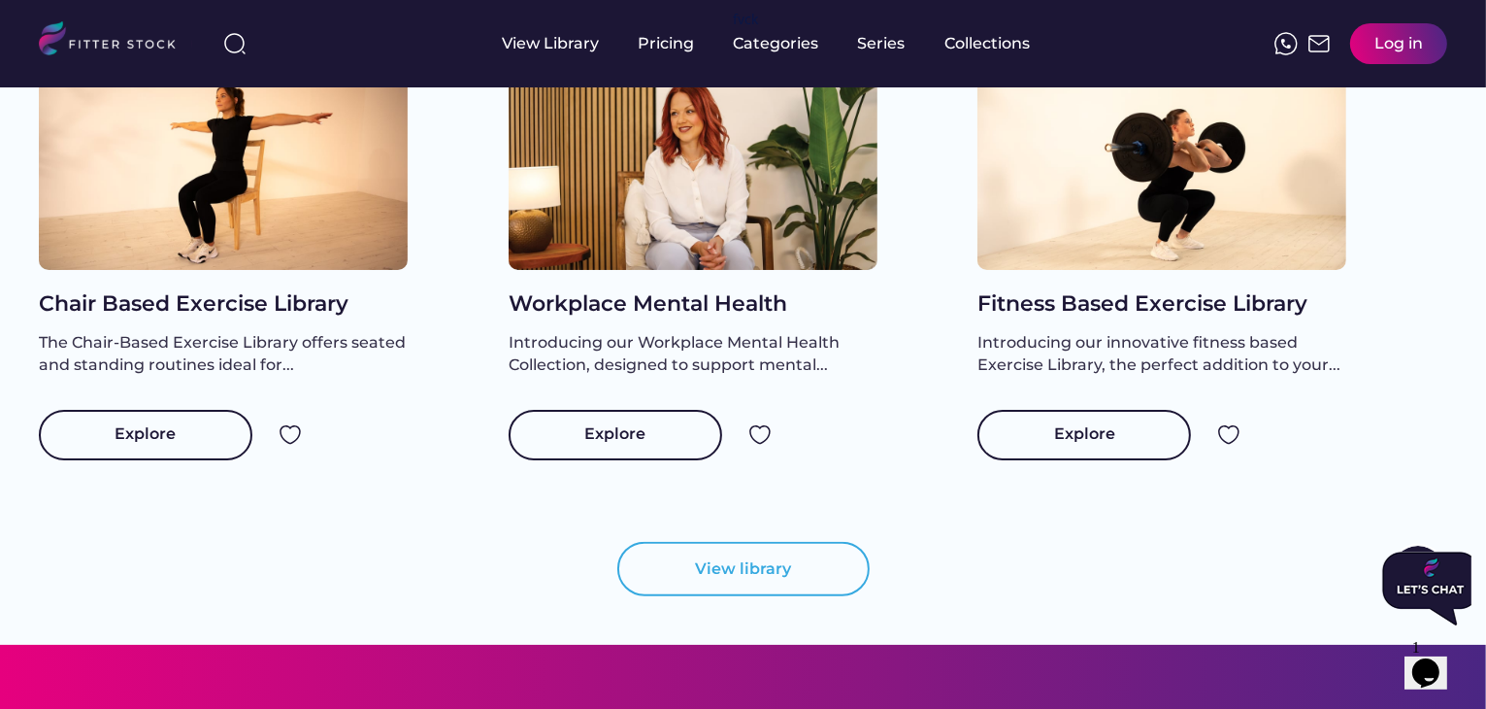
click at [1432, 210] on div "Fitness Based Exercise Library Introducing our innovative fitness based Exercis…" at bounding box center [1212, 282] width 470 height 413
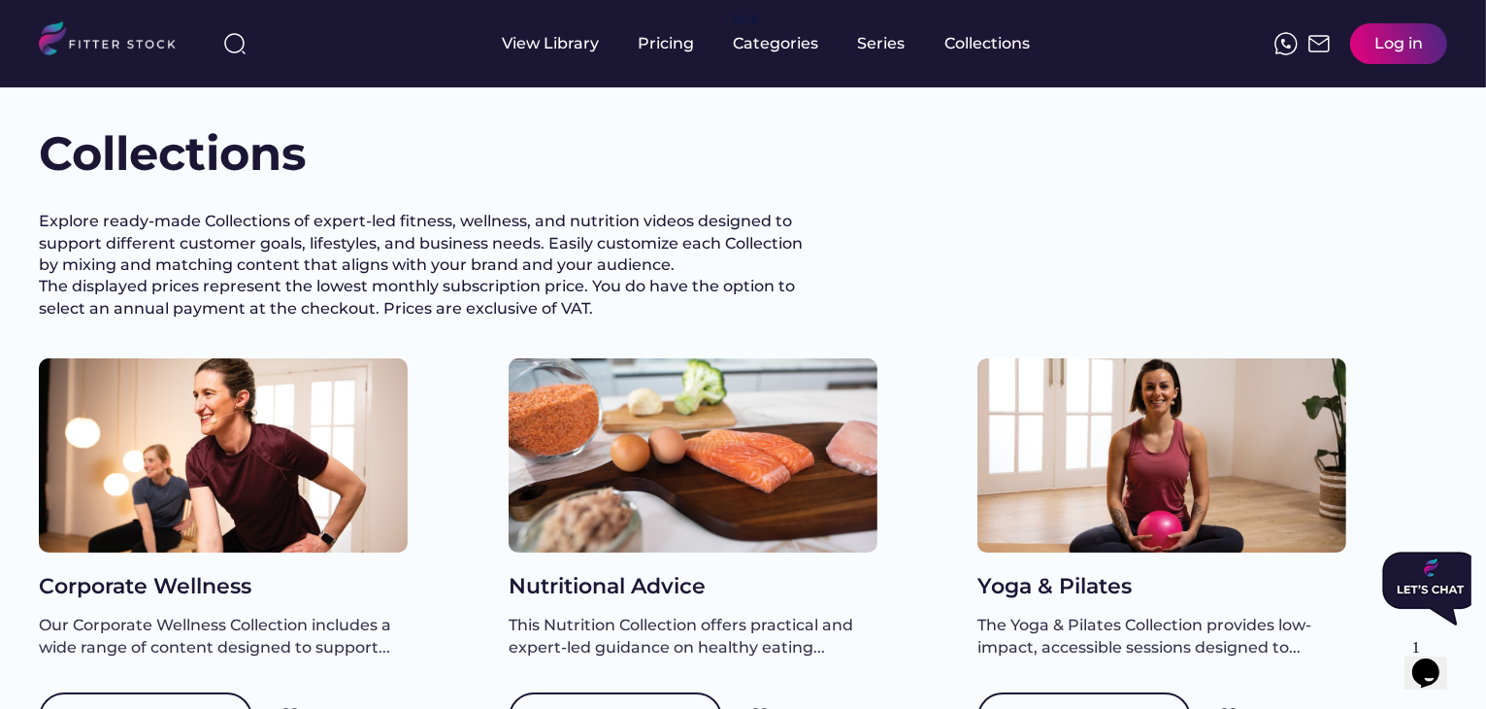
scroll to position [0, 0]
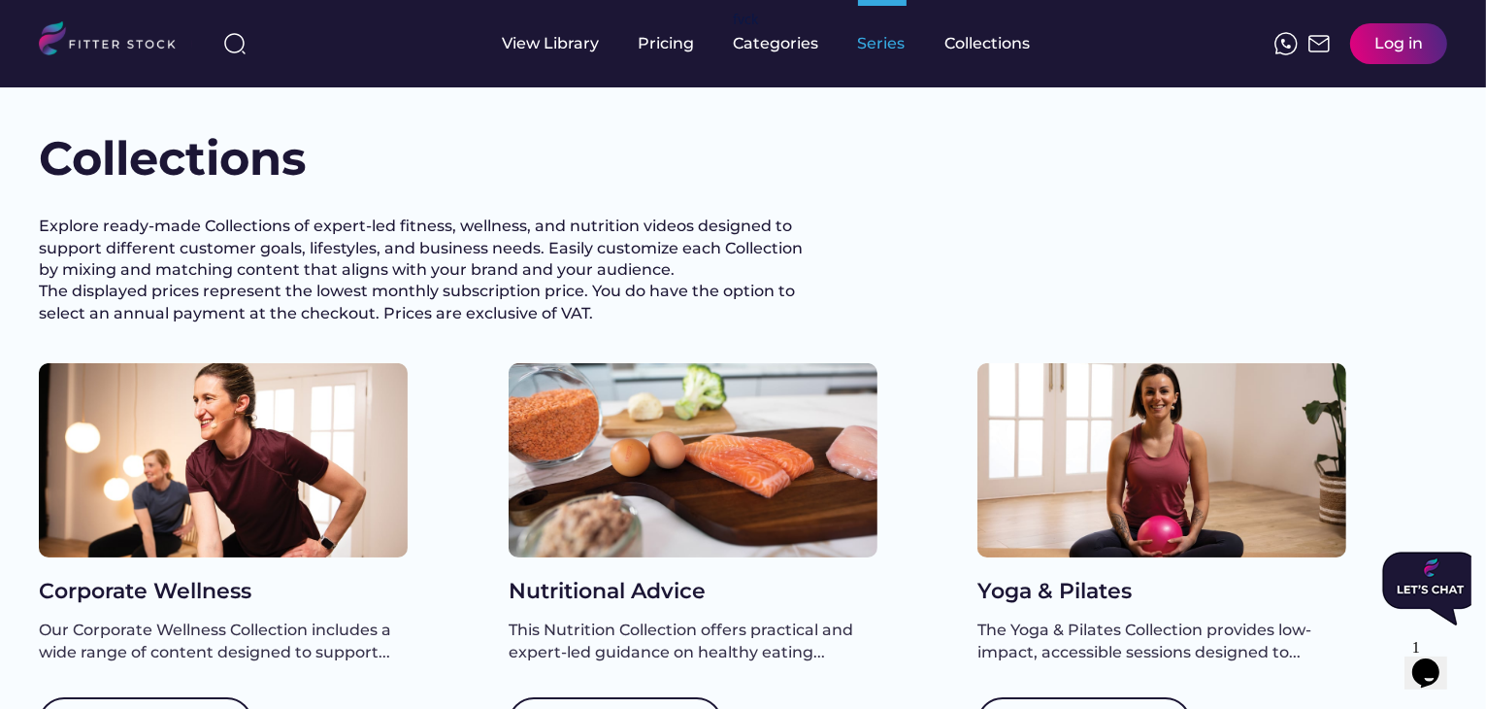
click at [889, 39] on div "Series" at bounding box center [882, 43] width 49 height 21
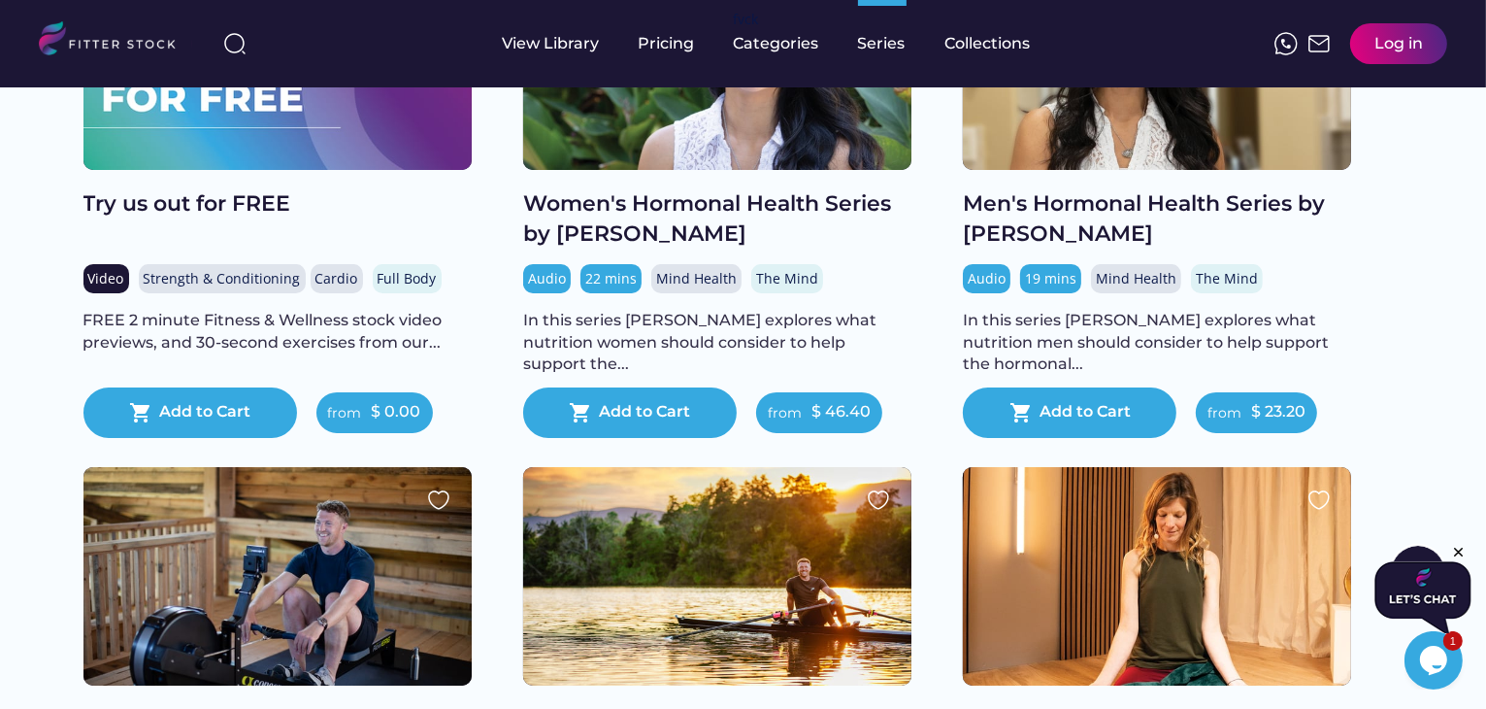
scroll to position [254, 0]
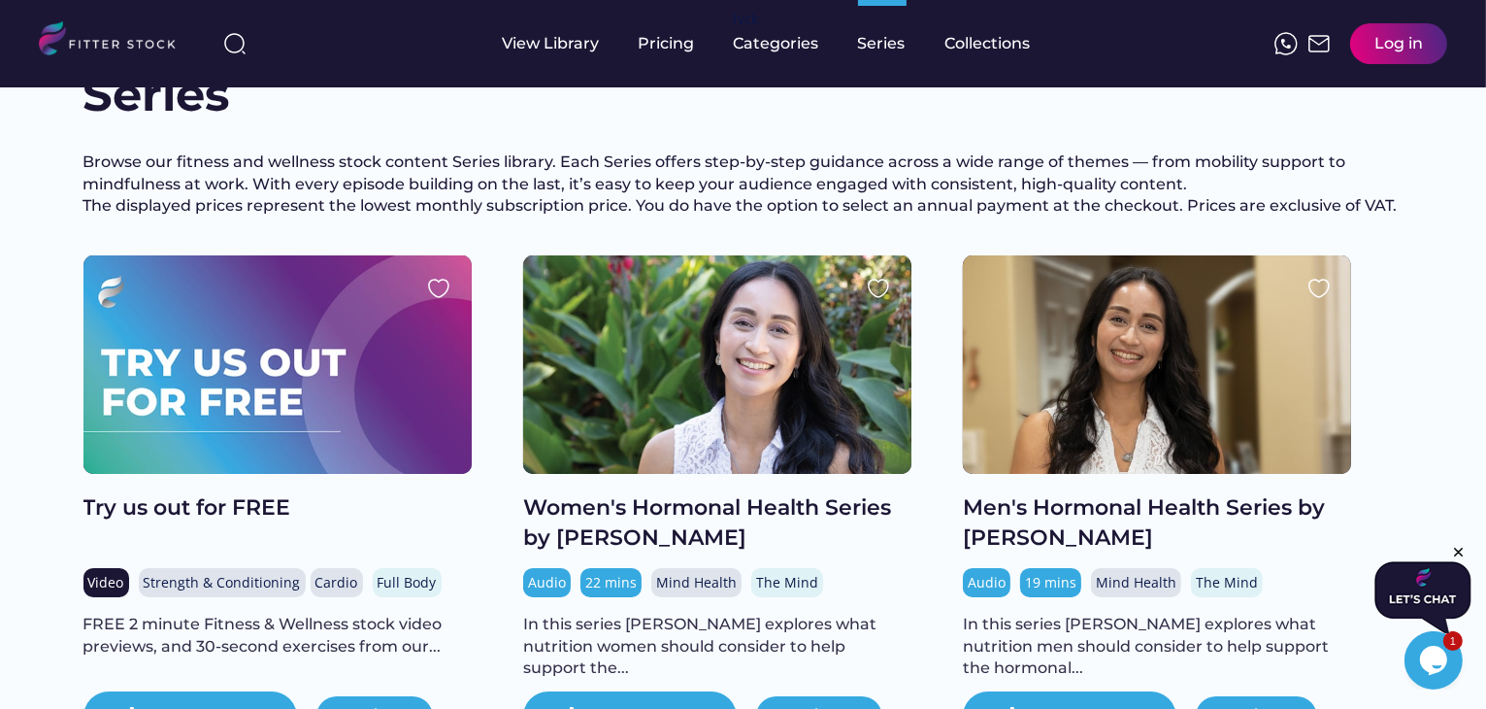
scroll to position [97, 0]
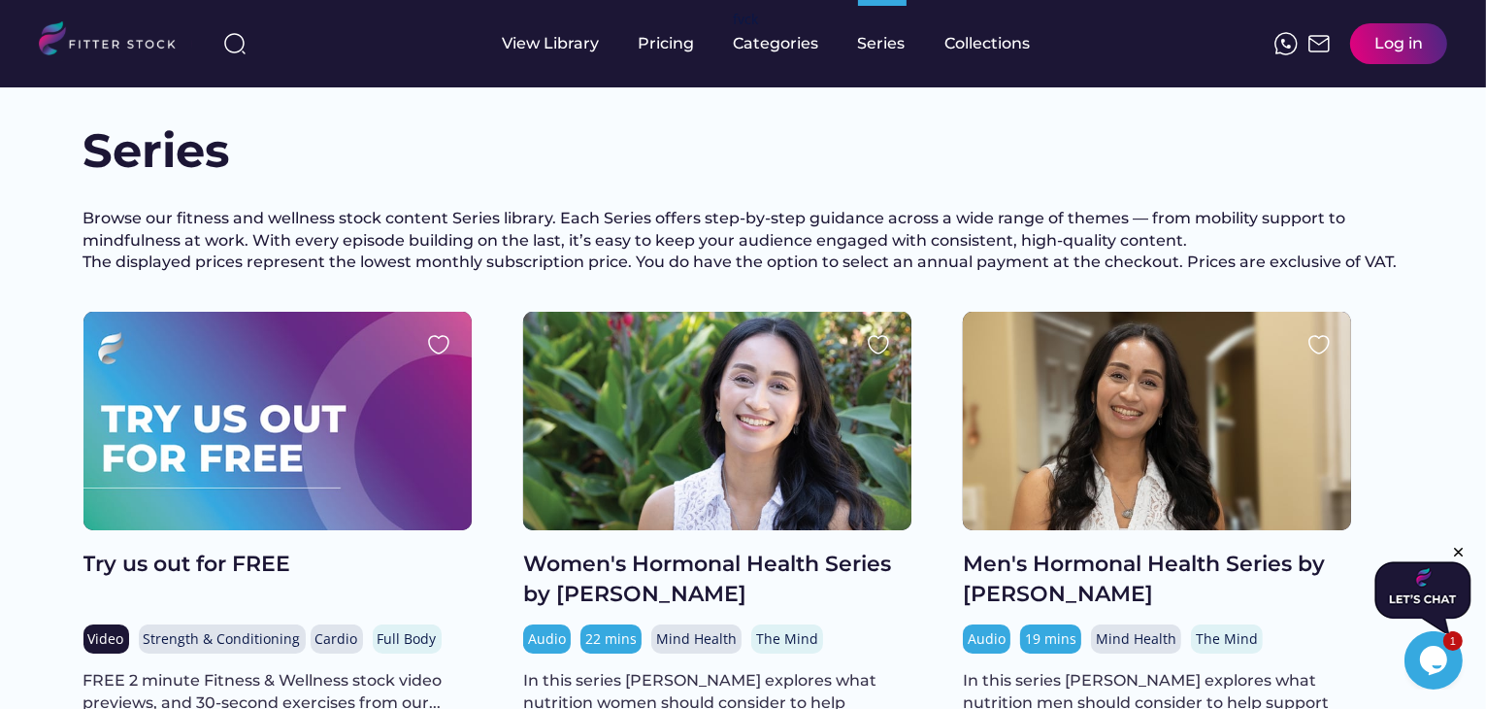
scroll to position [0, 0]
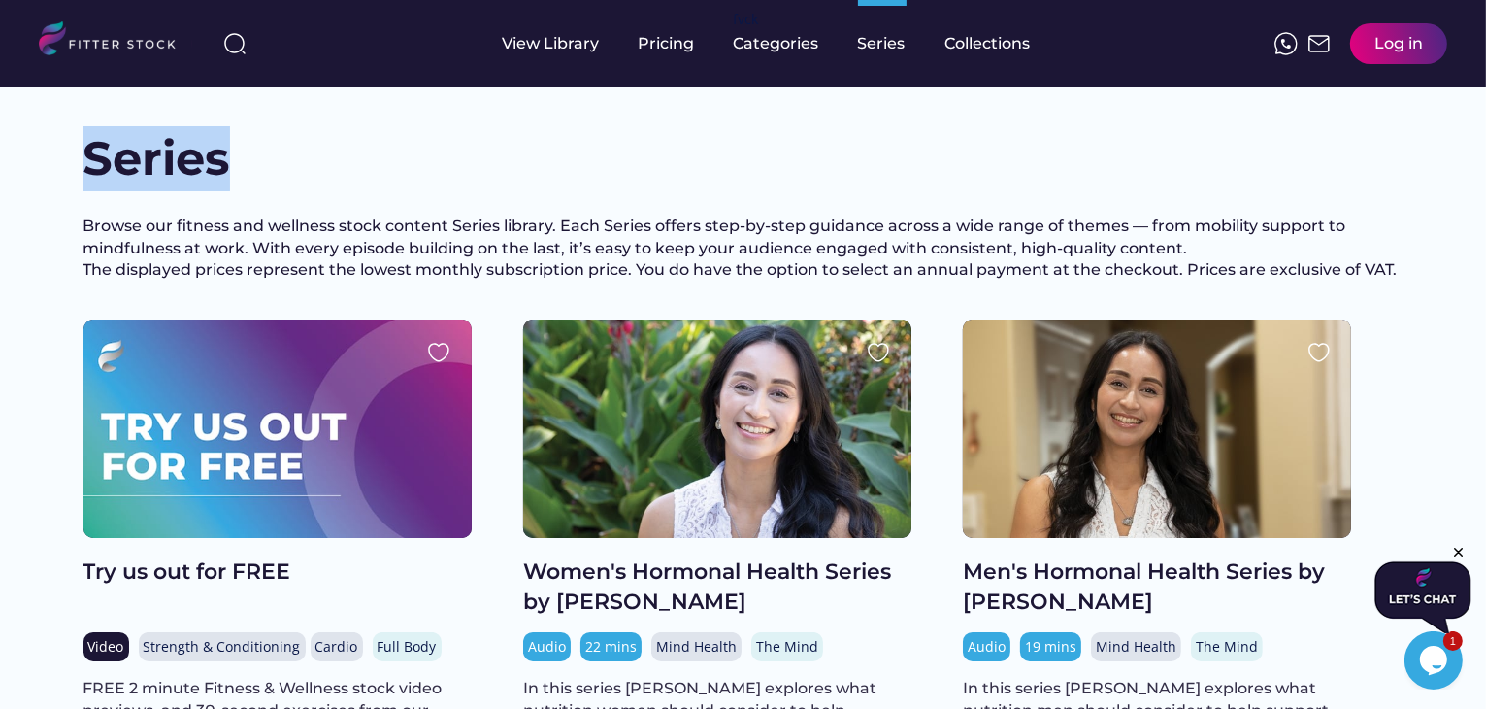
drag, startPoint x: 91, startPoint y: 151, endPoint x: 293, endPoint y: 157, distance: 202.0
click at [293, 157] on div "Series" at bounding box center [743, 158] width 1320 height 65
copy h1 "Series"
click at [145, 142] on h1 "Series" at bounding box center [180, 158] width 194 height 65
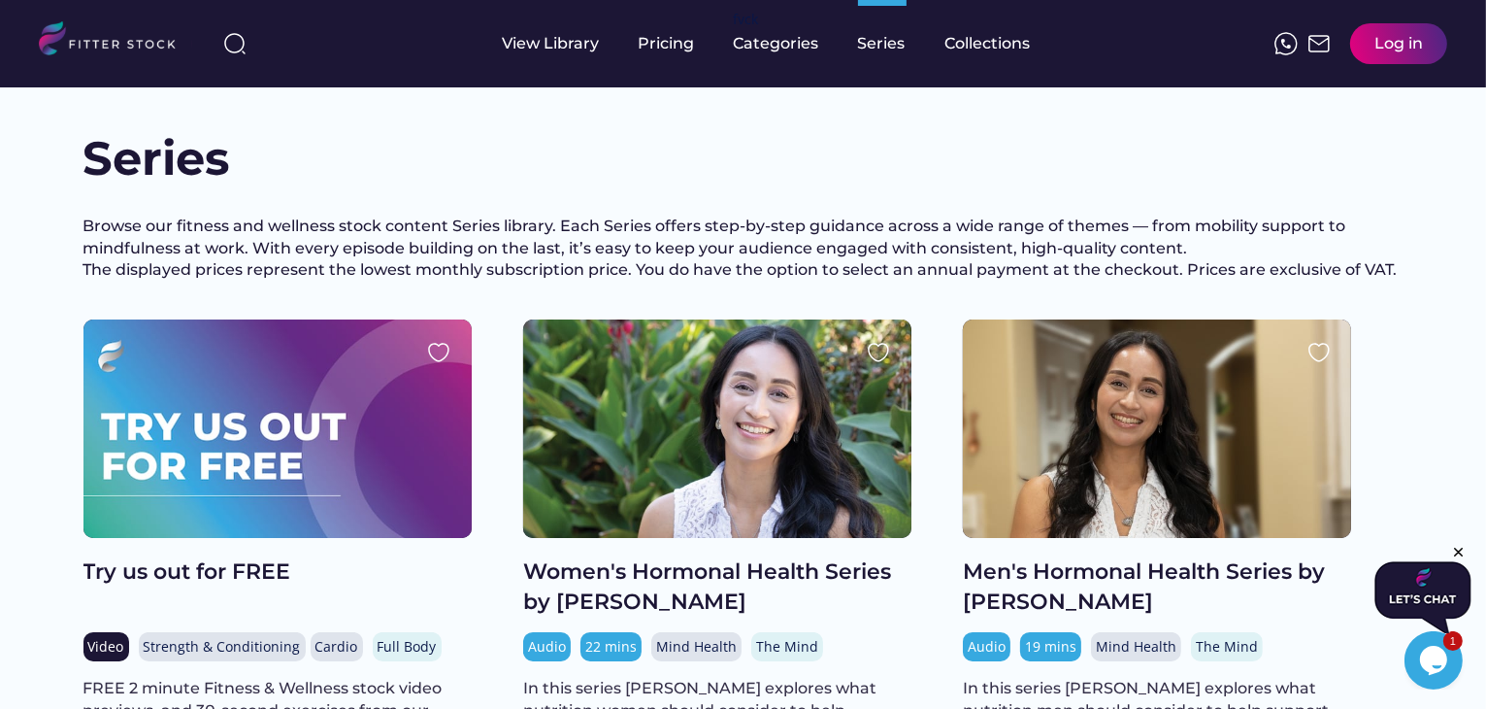
click at [145, 142] on h1 "Series" at bounding box center [180, 158] width 194 height 65
copy h1 "Series"
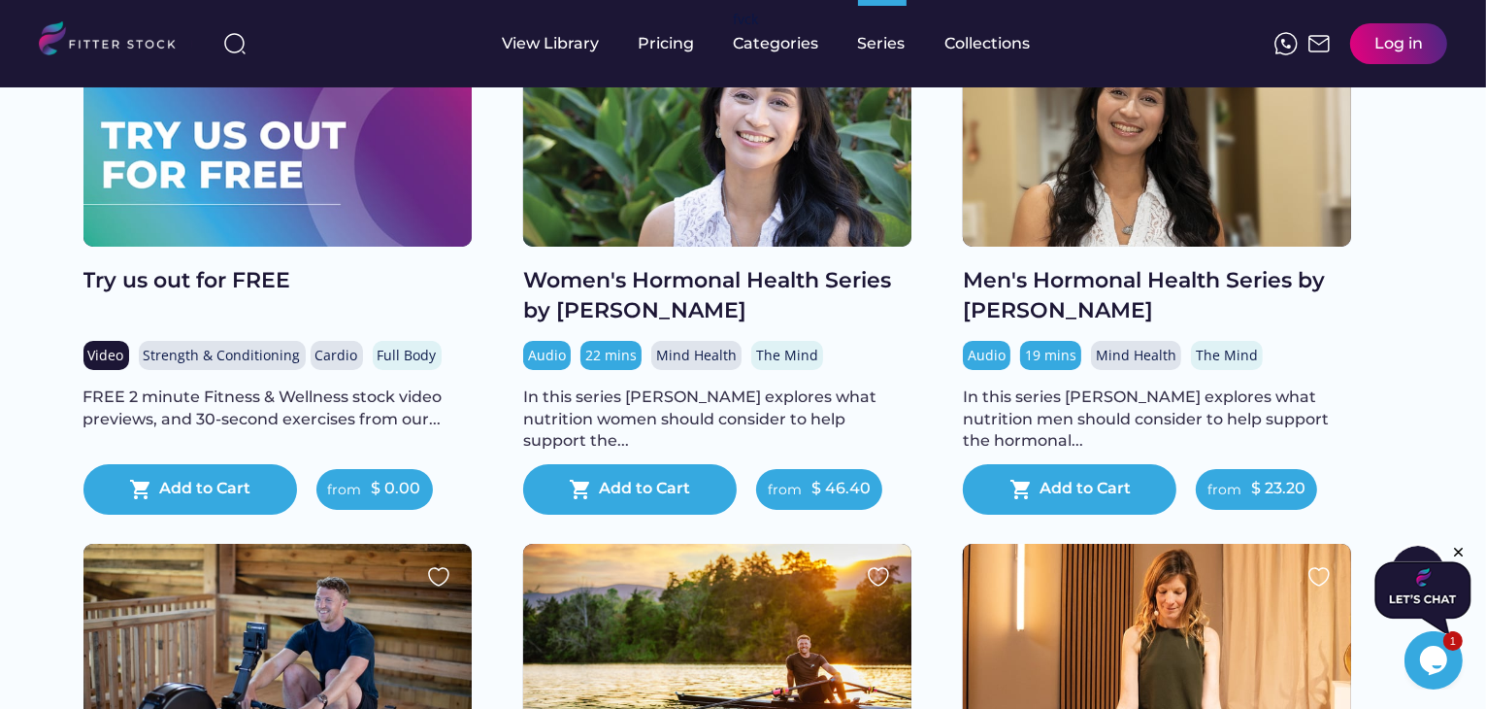
click at [928, 327] on div "Women's Hormonal Health Series by Renata Audio 22 mins Mind Health The Mind In …" at bounding box center [743, 285] width 440 height 515
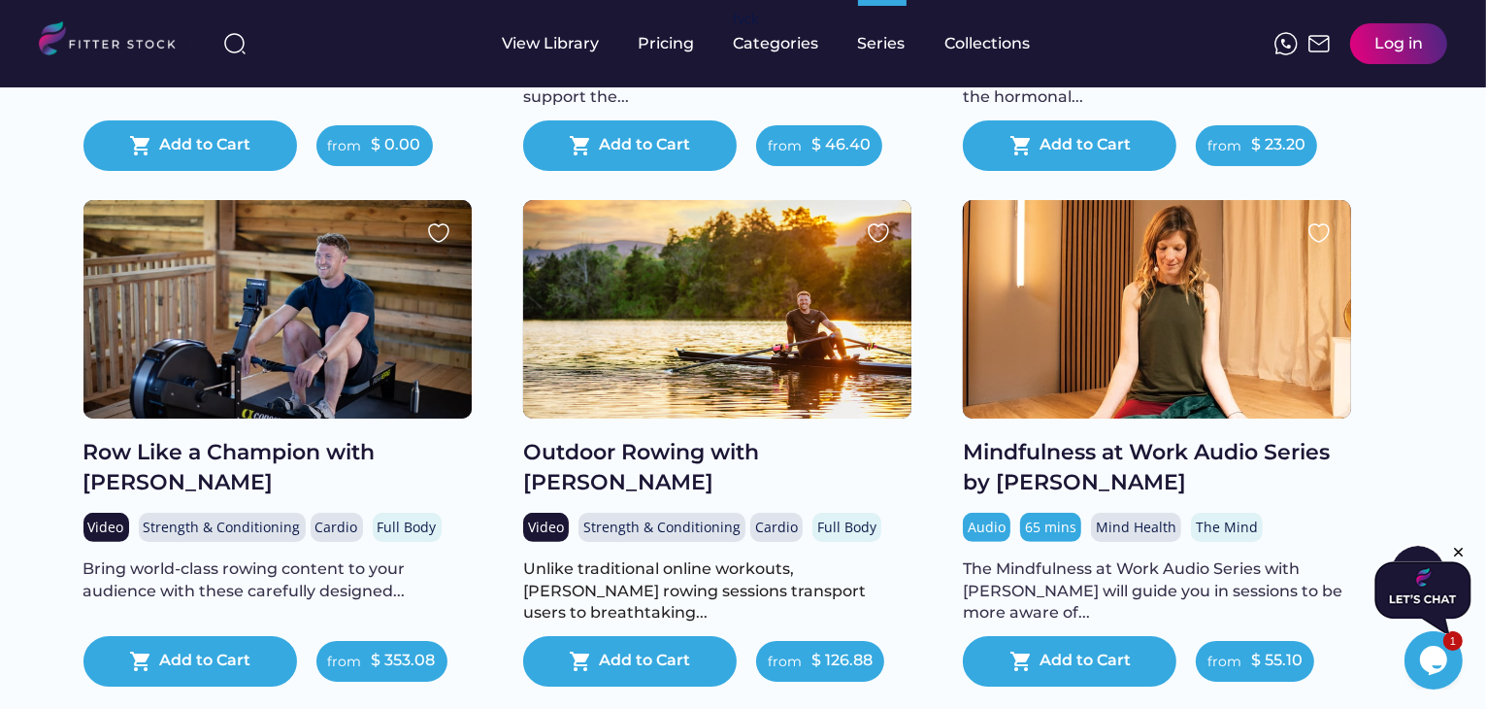
scroll to position [679, 0]
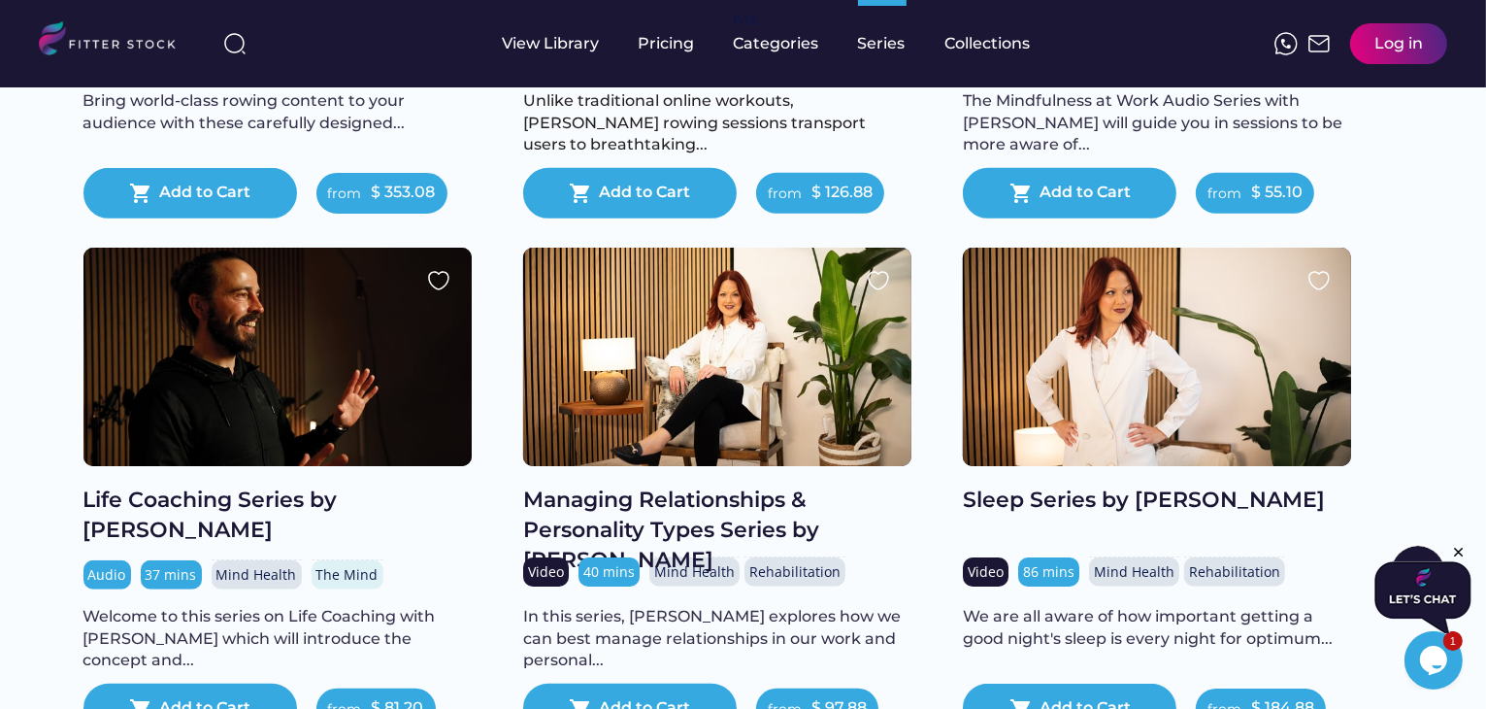
scroll to position [1165, 0]
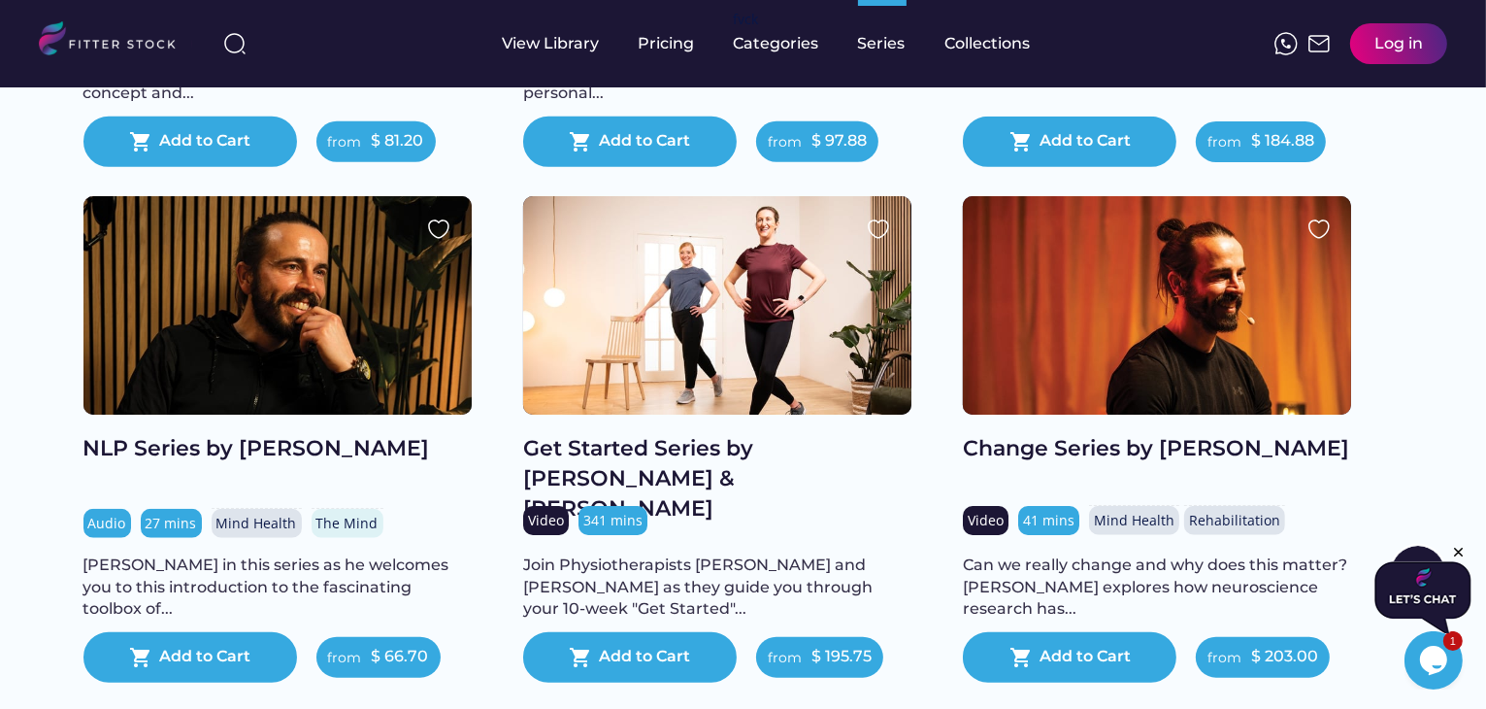
scroll to position [1747, 0]
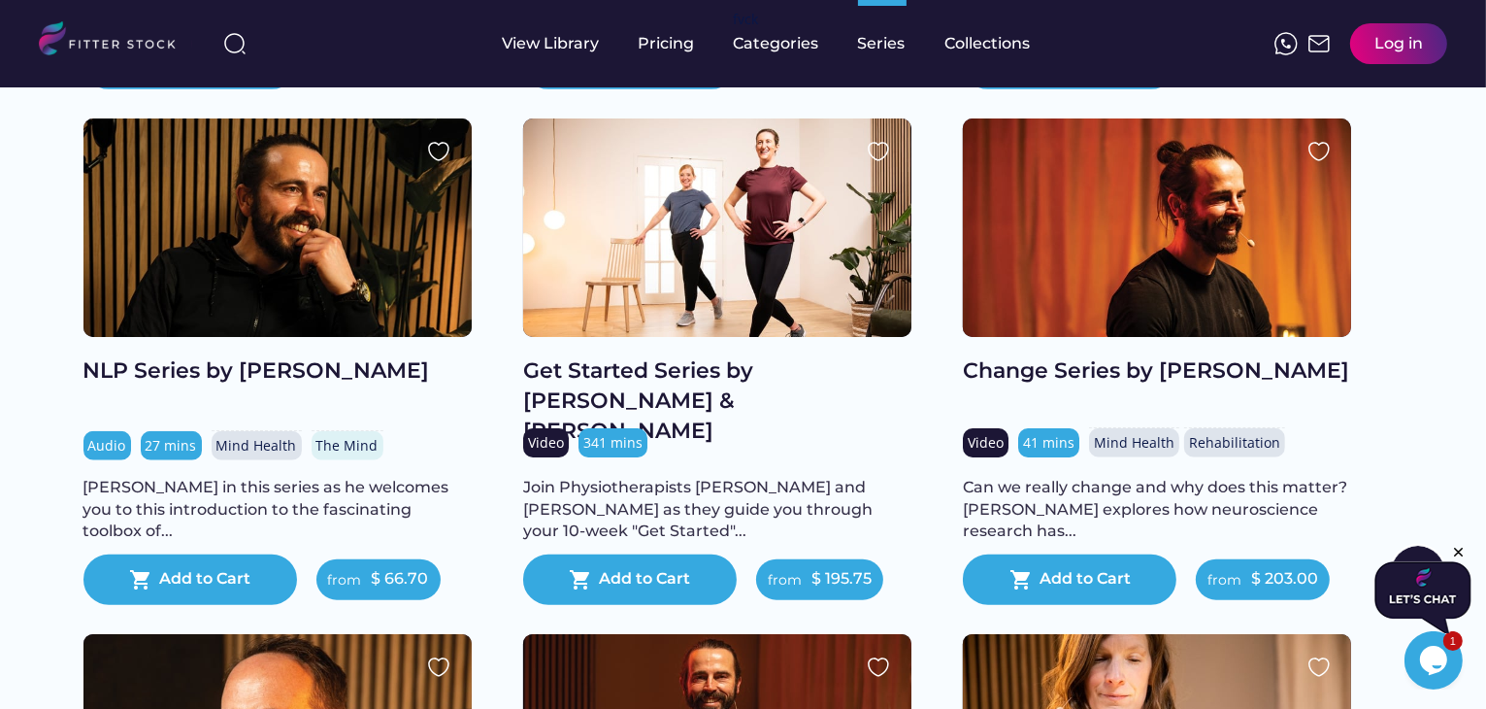
click at [0, 475] on div "Series Browse our fitness and wellness stock content Series library. Each Serie…" at bounding box center [743, 662] width 1486 height 4644
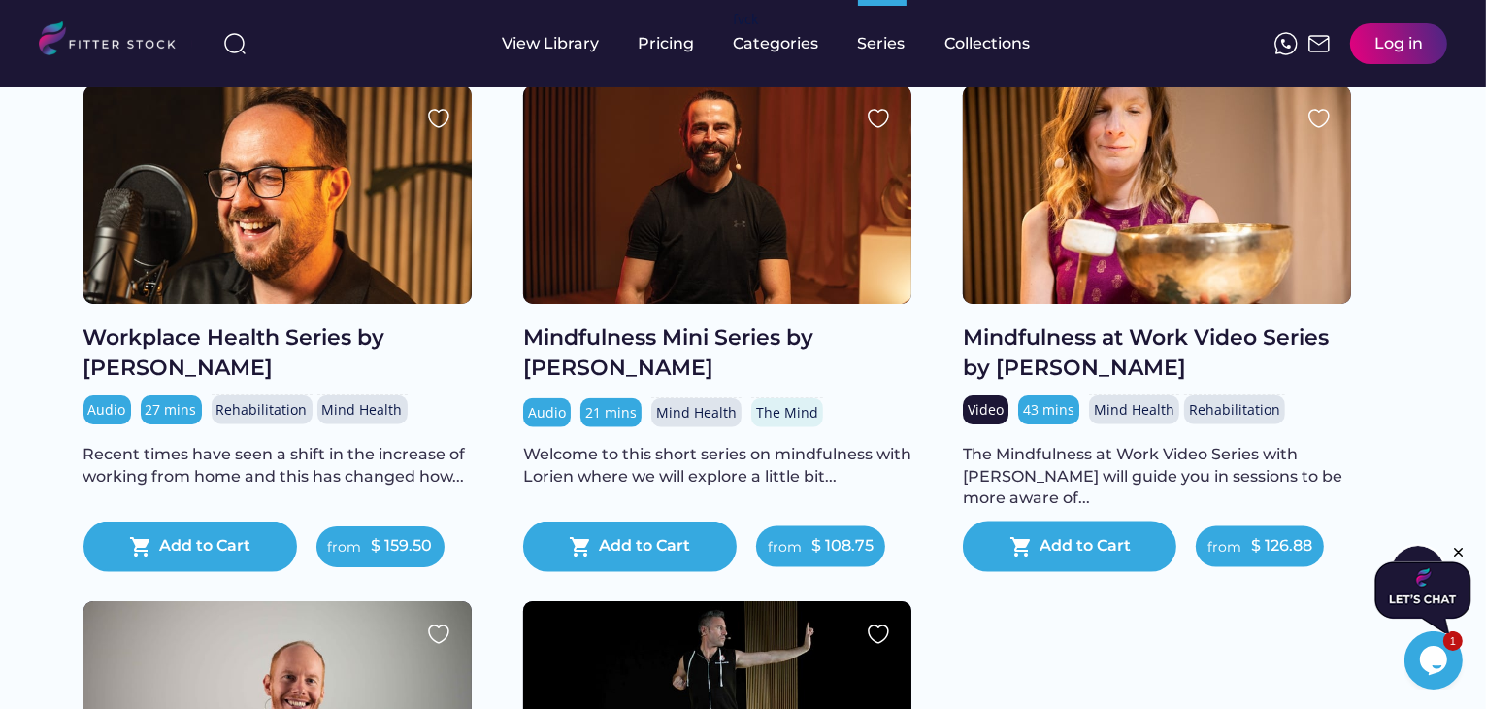
scroll to position [2330, 0]
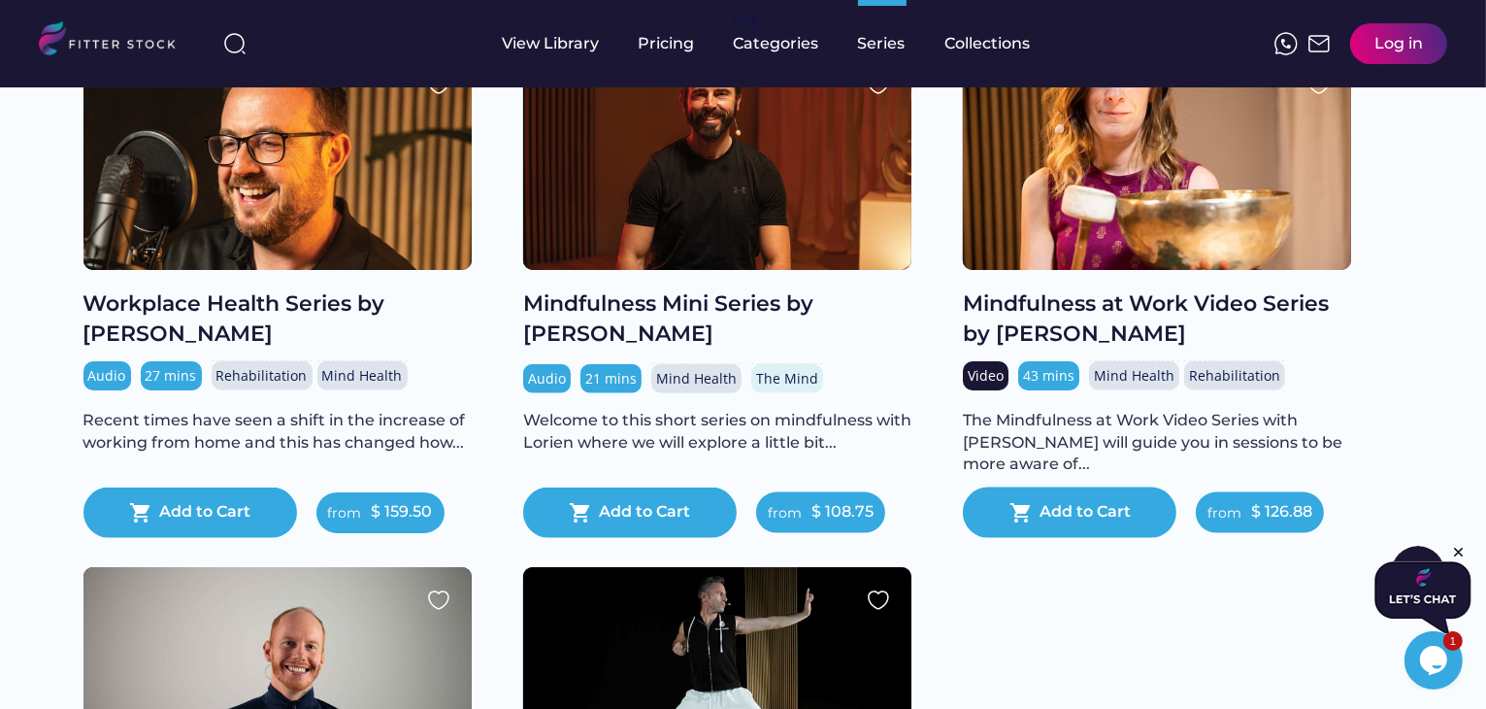
click at [0, 444] on div "Series Browse our fitness and wellness stock content Series library. Each Serie…" at bounding box center [743, 80] width 1486 height 4644
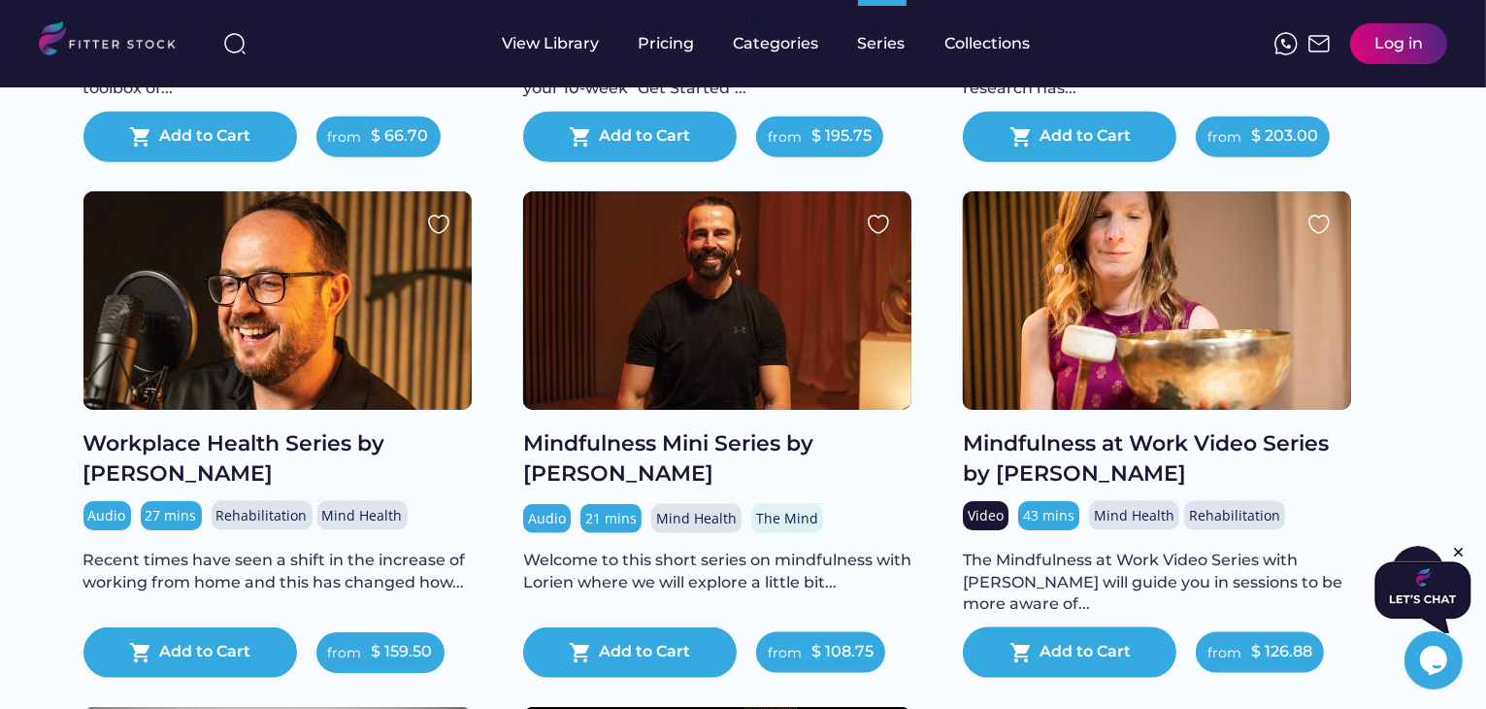
scroll to position [2135, 0]
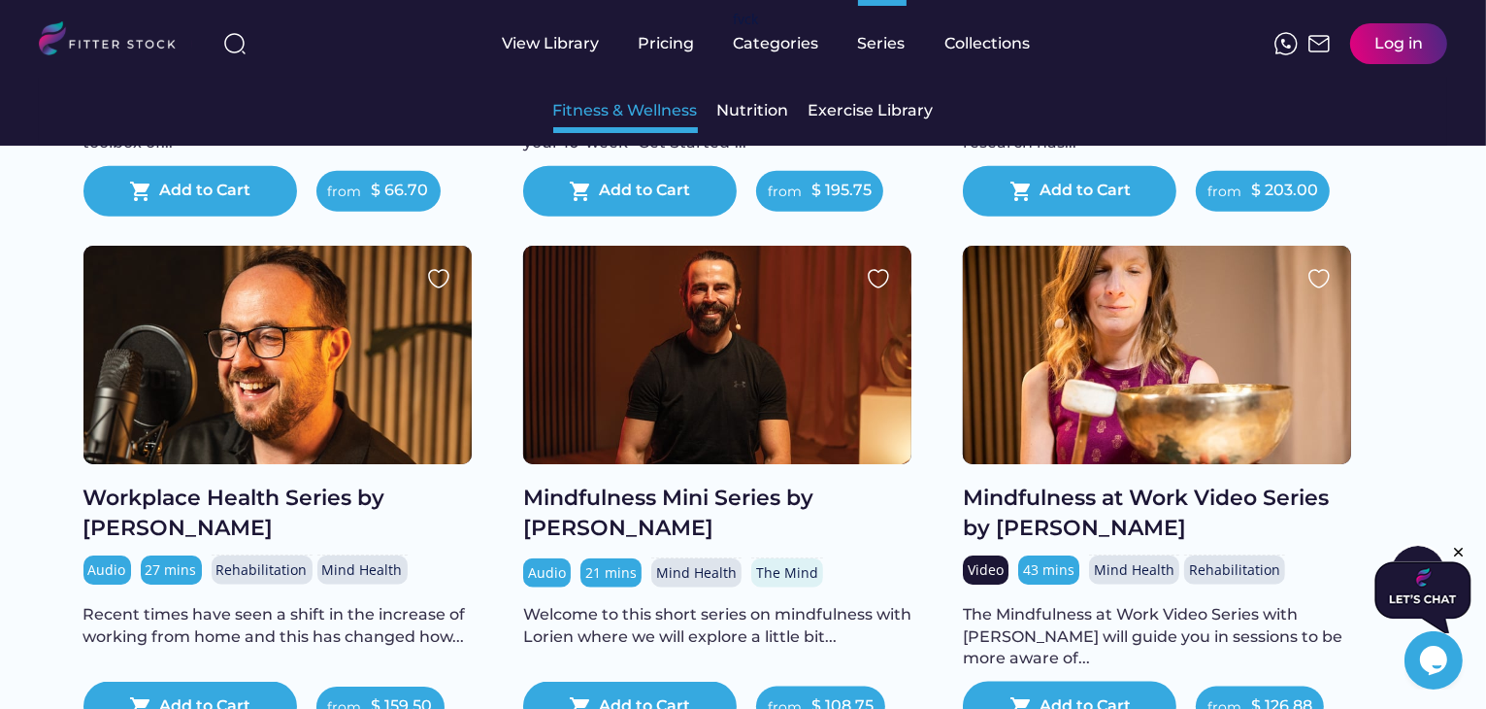
click at [655, 109] on div "Fitness & Wellness" at bounding box center [625, 110] width 145 height 21
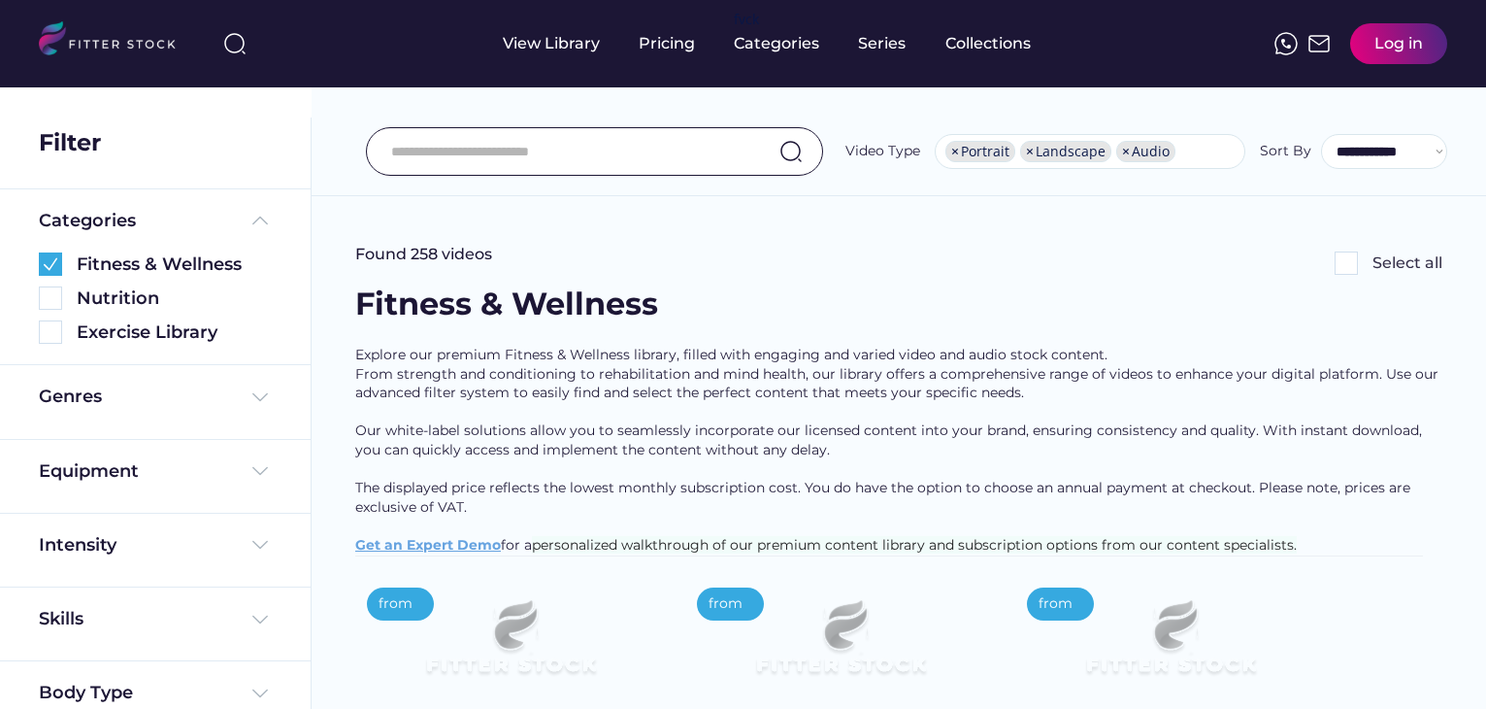
select select "**********"
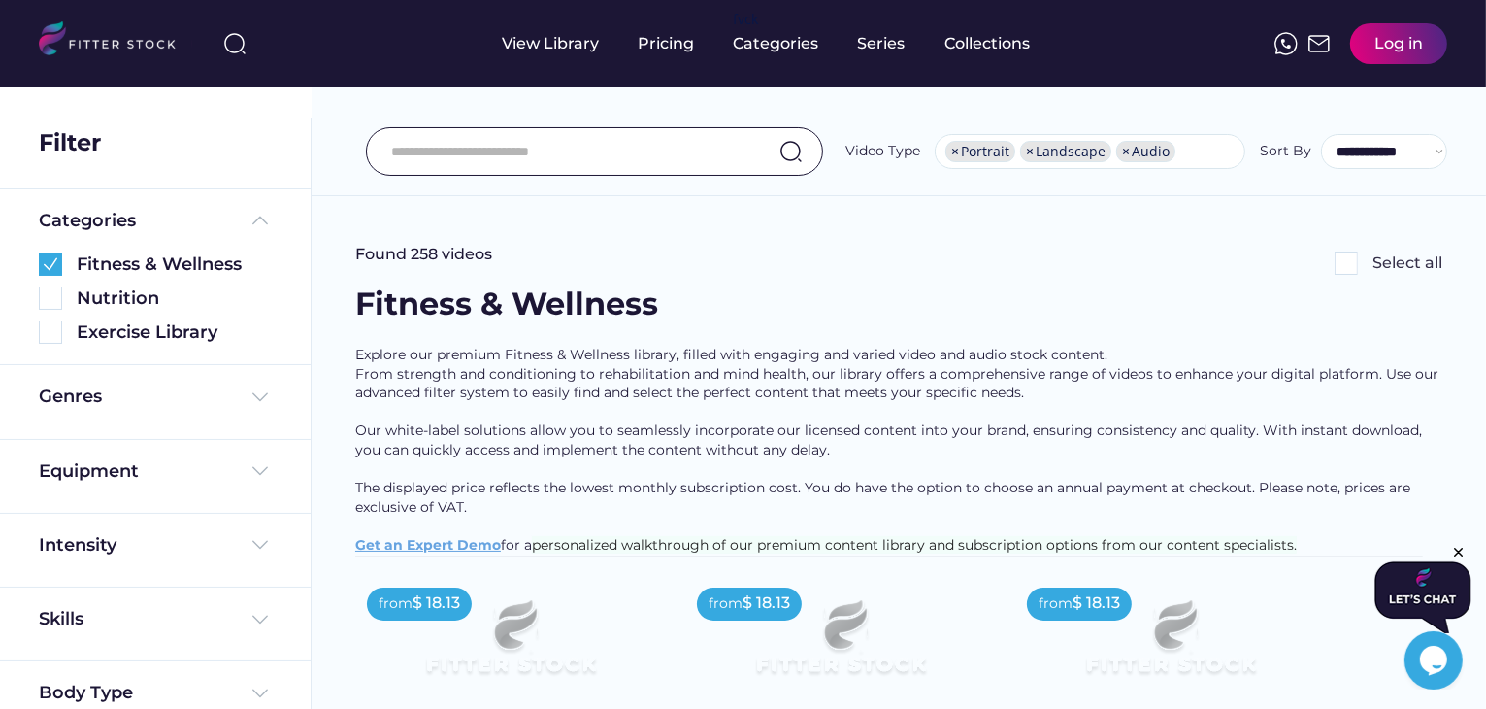
drag, startPoint x: 336, startPoint y: 296, endPoint x: 951, endPoint y: 295, distance: 615.4
click at [581, 44] on div "View Library" at bounding box center [551, 43] width 97 height 21
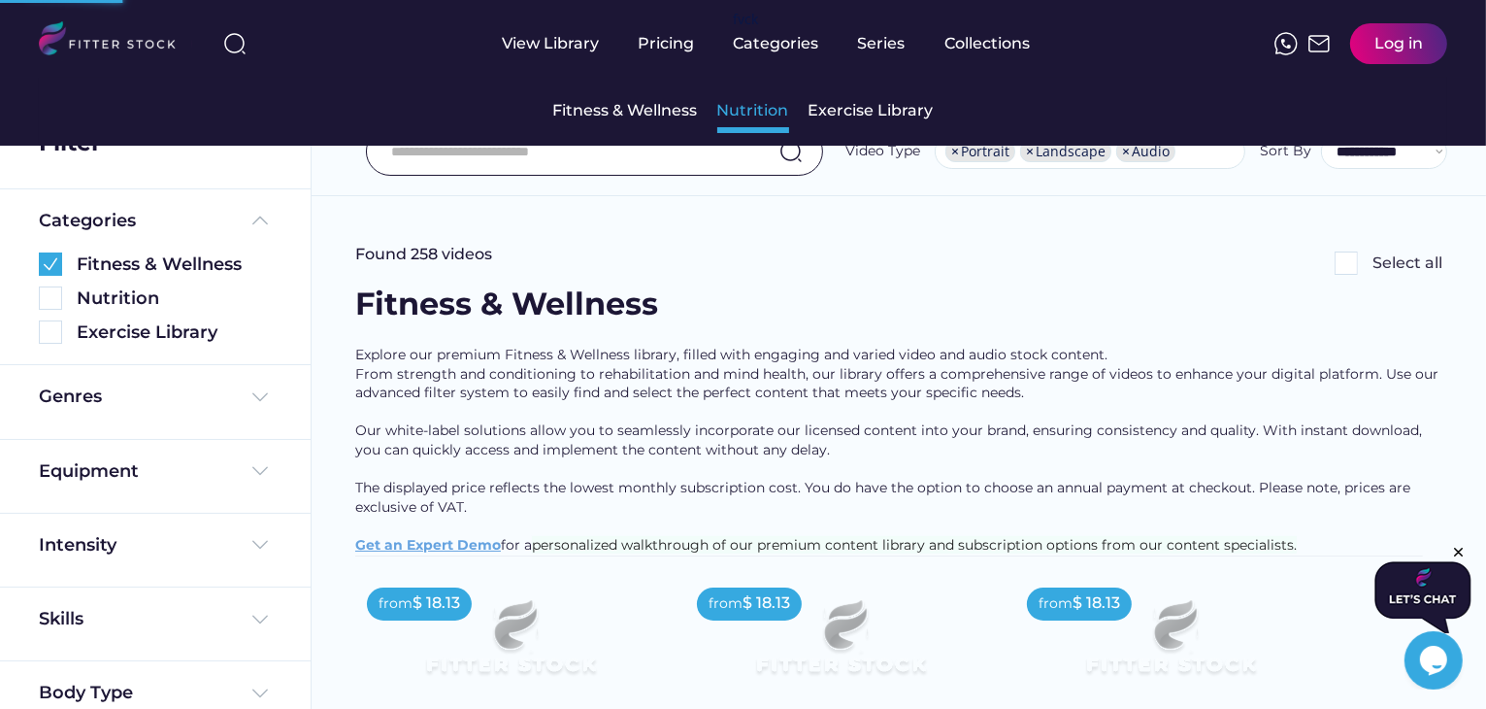
click at [746, 107] on div "Nutrition" at bounding box center [753, 110] width 72 height 21
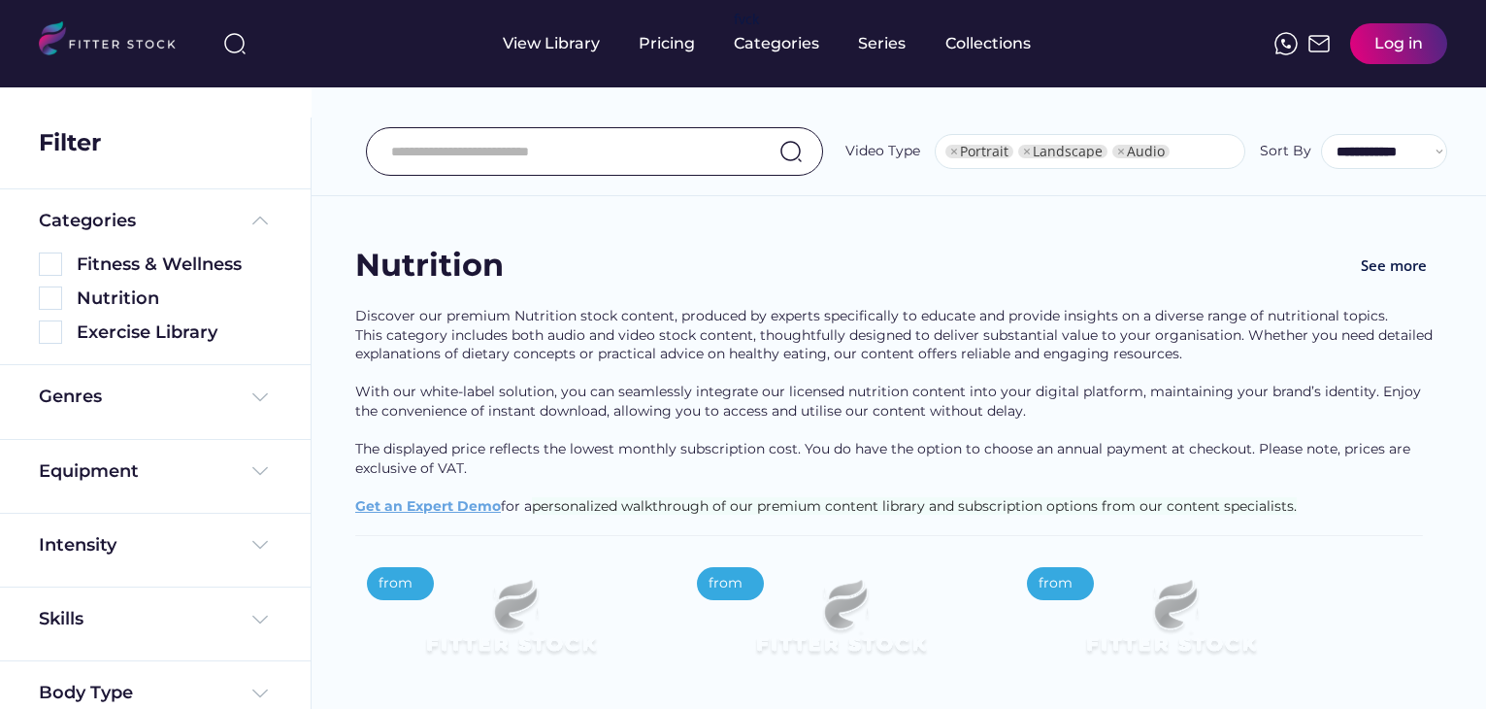
select select "**********"
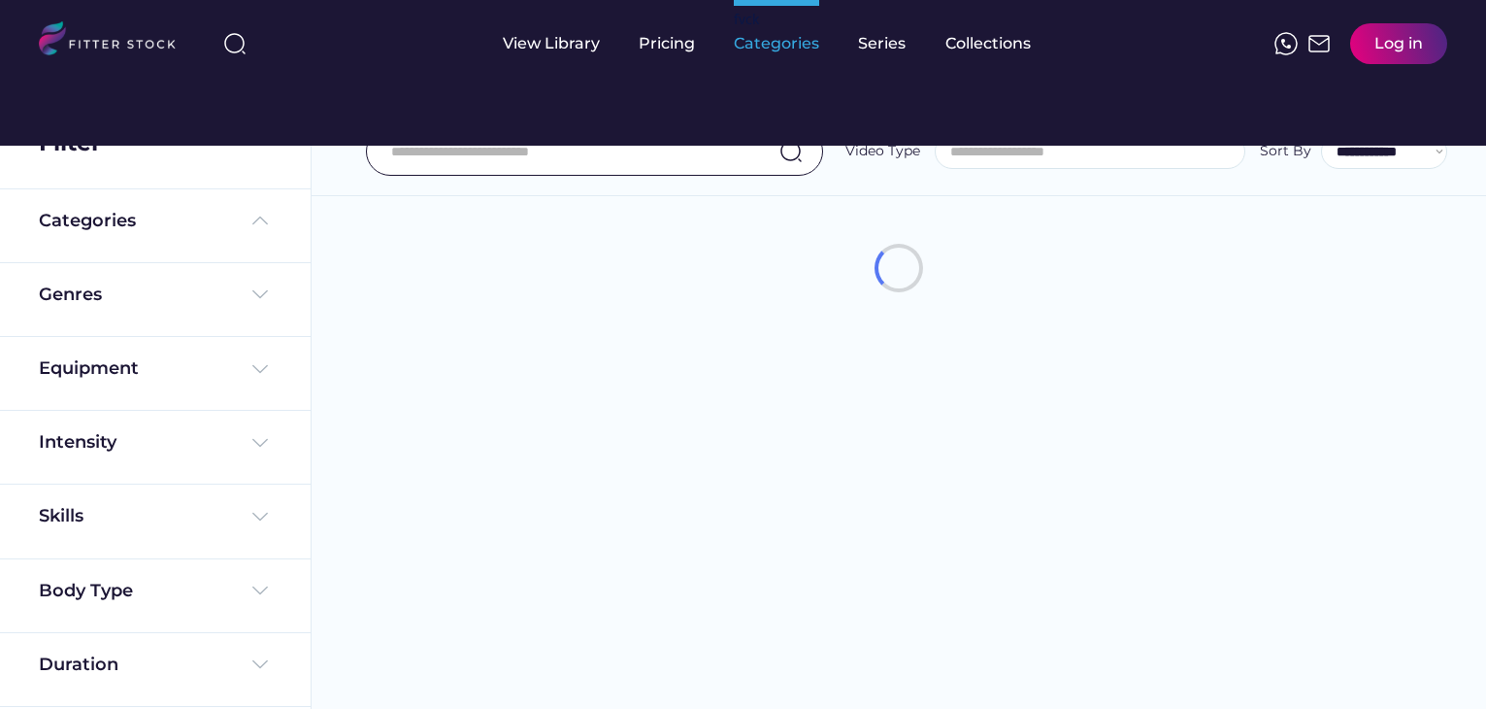
select select
select select "**********"
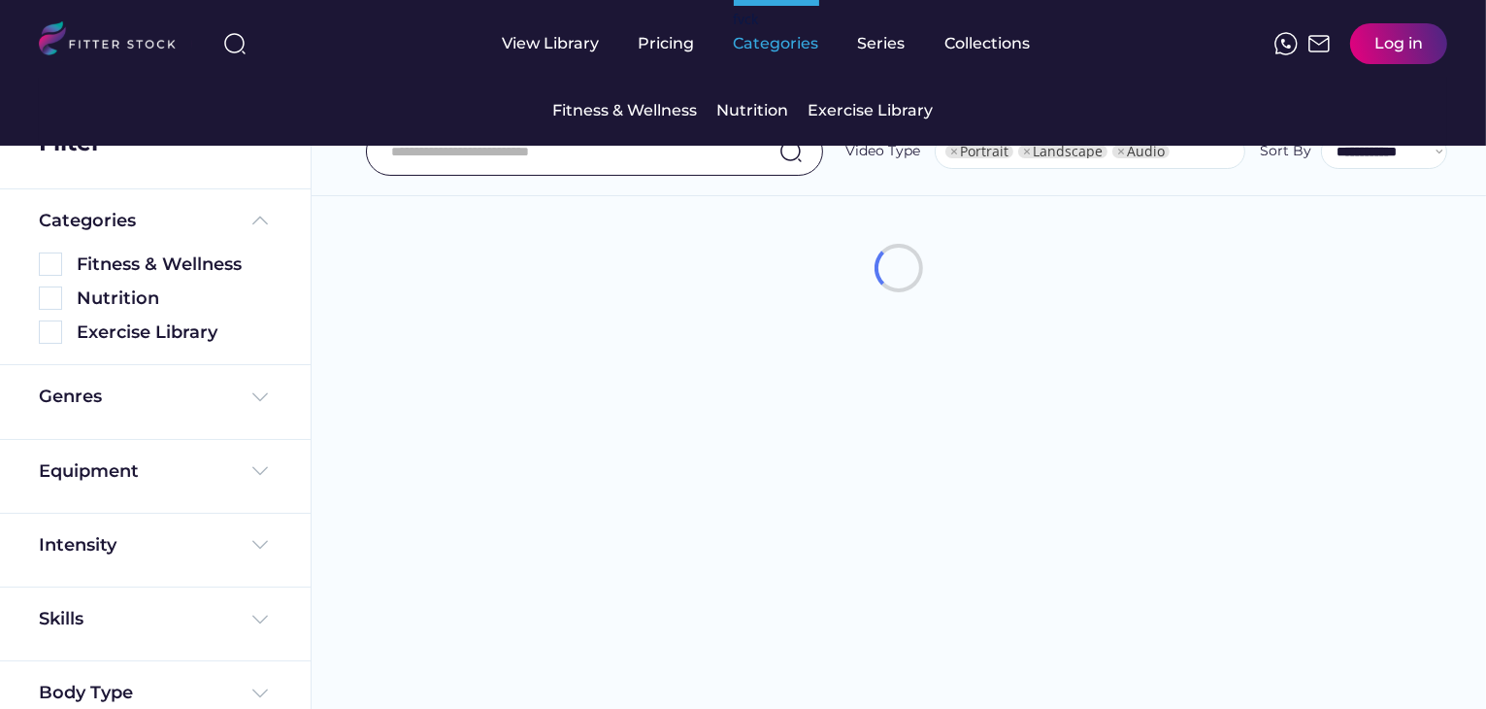
select select "**********"
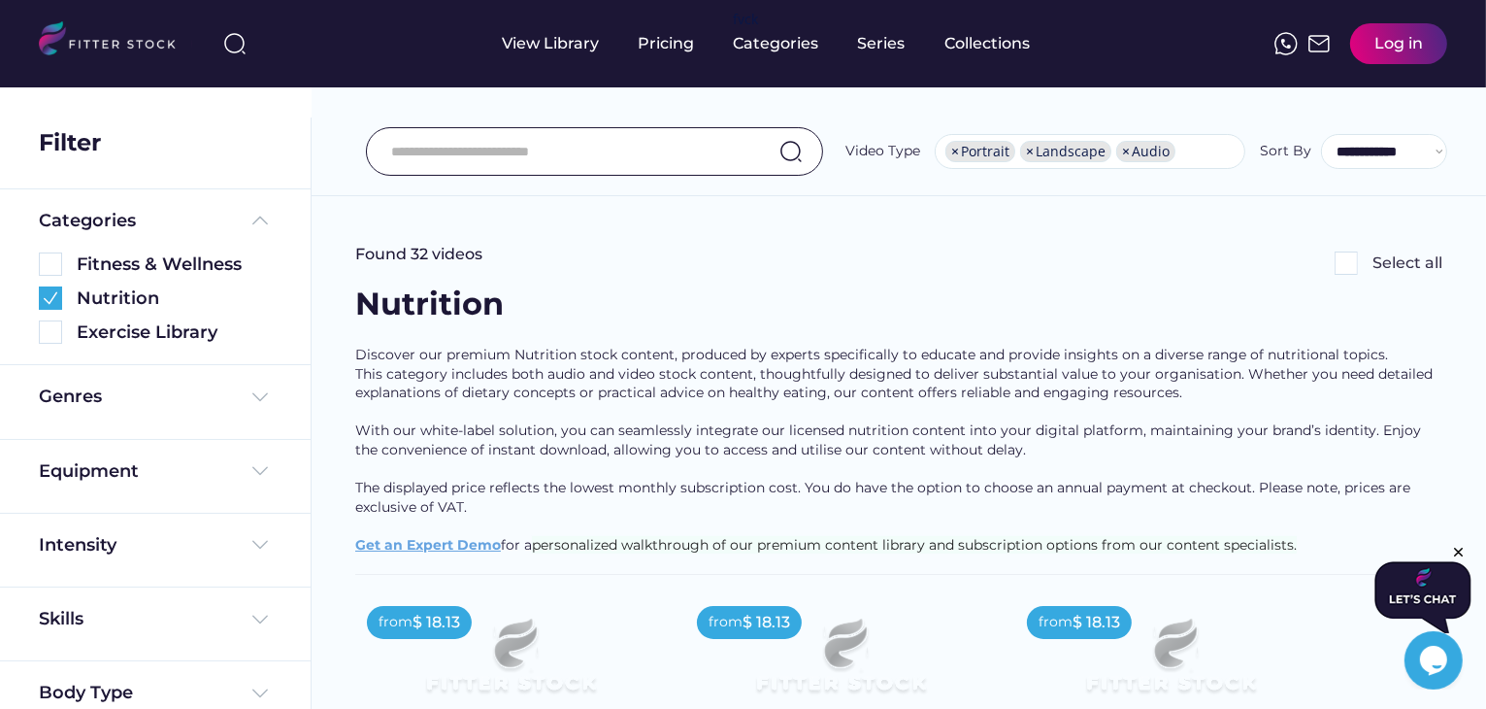
drag, startPoint x: 354, startPoint y: 291, endPoint x: 1306, endPoint y: 561, distance: 988.8
copy div "Nutrition Discover our premium Nutrition stock content, produced by experts spe…"
click at [327, 63] on div "View Library Pricing fvck Categories Series Collections Log in" at bounding box center [743, 43] width 1408 height 87
click at [827, 108] on div "**********" at bounding box center [899, 108] width 1174 height 176
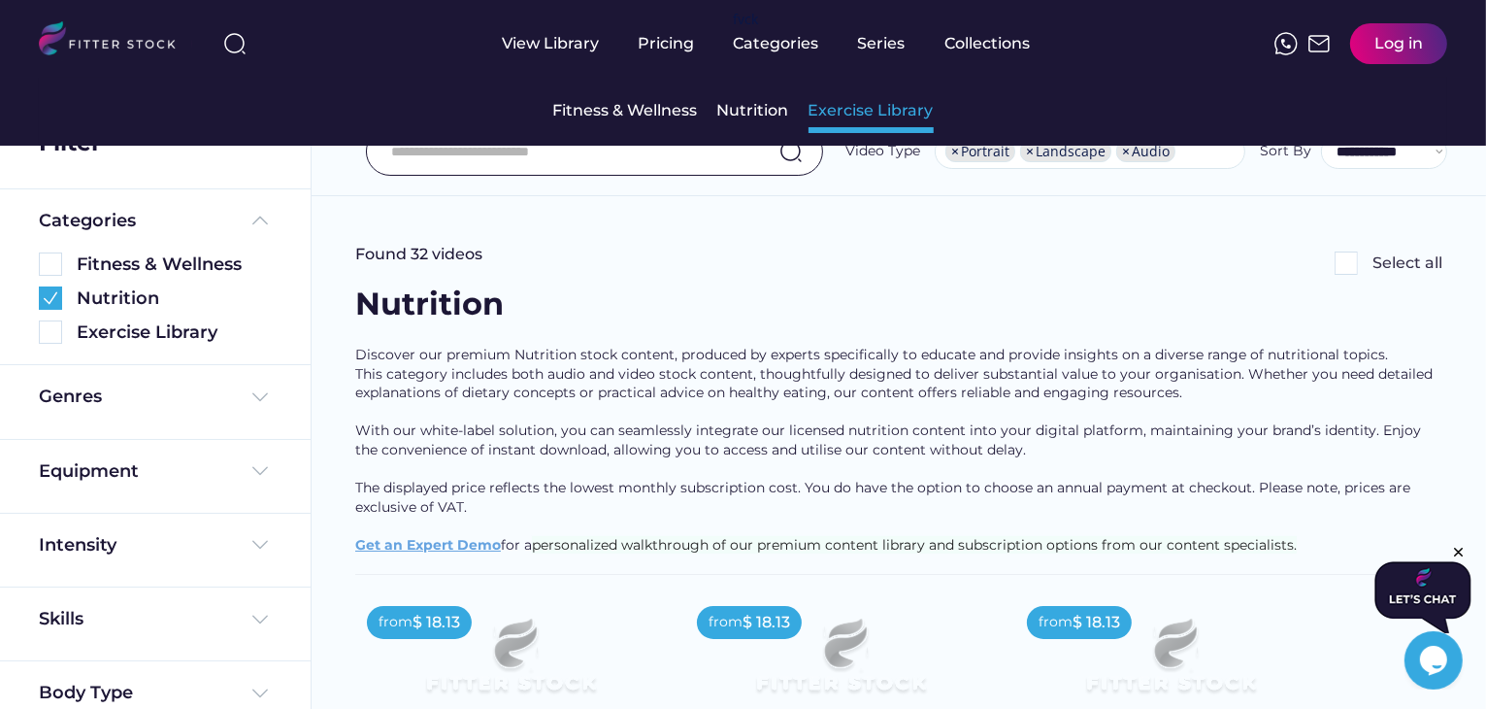
click at [833, 102] on div "Exercise Library" at bounding box center [871, 110] width 125 height 21
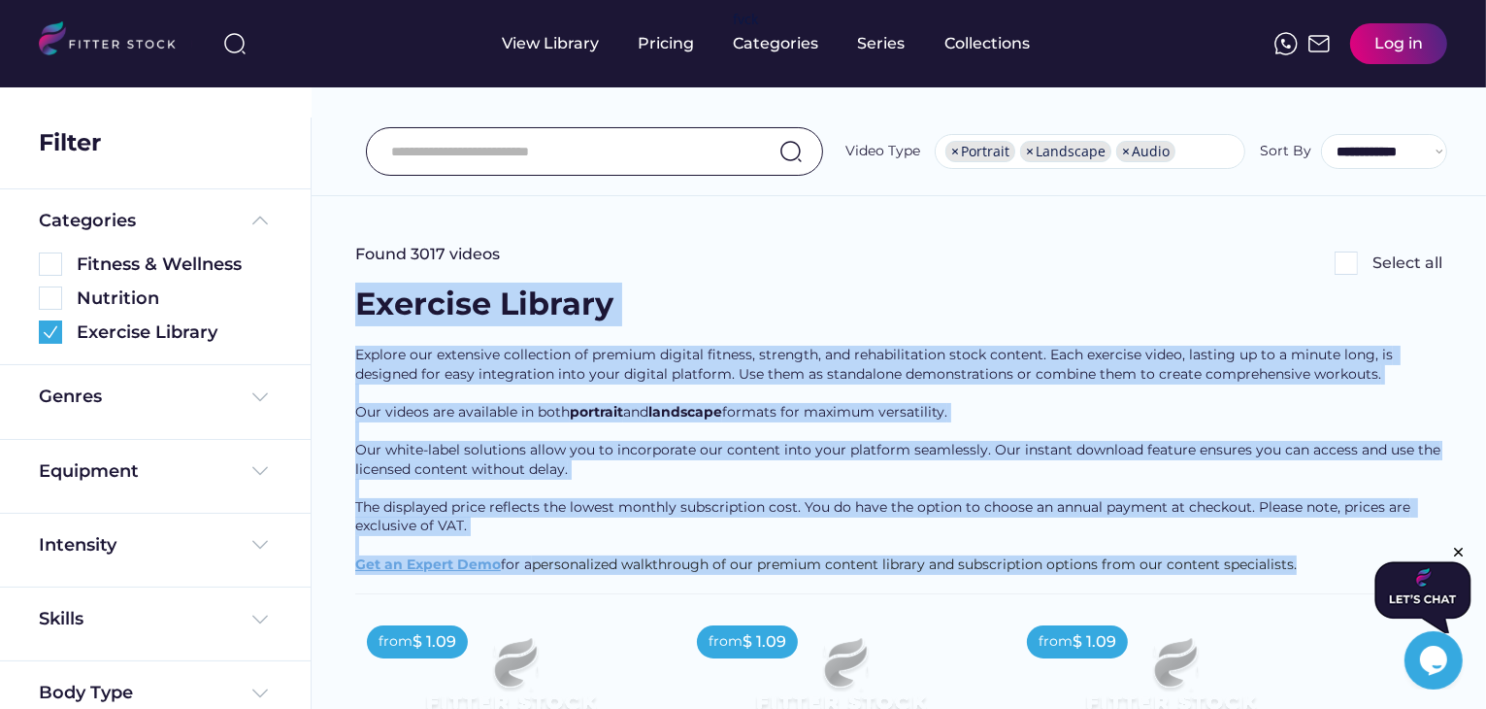
drag, startPoint x: 346, startPoint y: 304, endPoint x: 1291, endPoint y: 555, distance: 978.3
click at [317, 55] on div "View Library Pricing fvck Categories Series Collections Log in" at bounding box center [743, 43] width 1408 height 87
